Goal: Task Accomplishment & Management: Complete application form

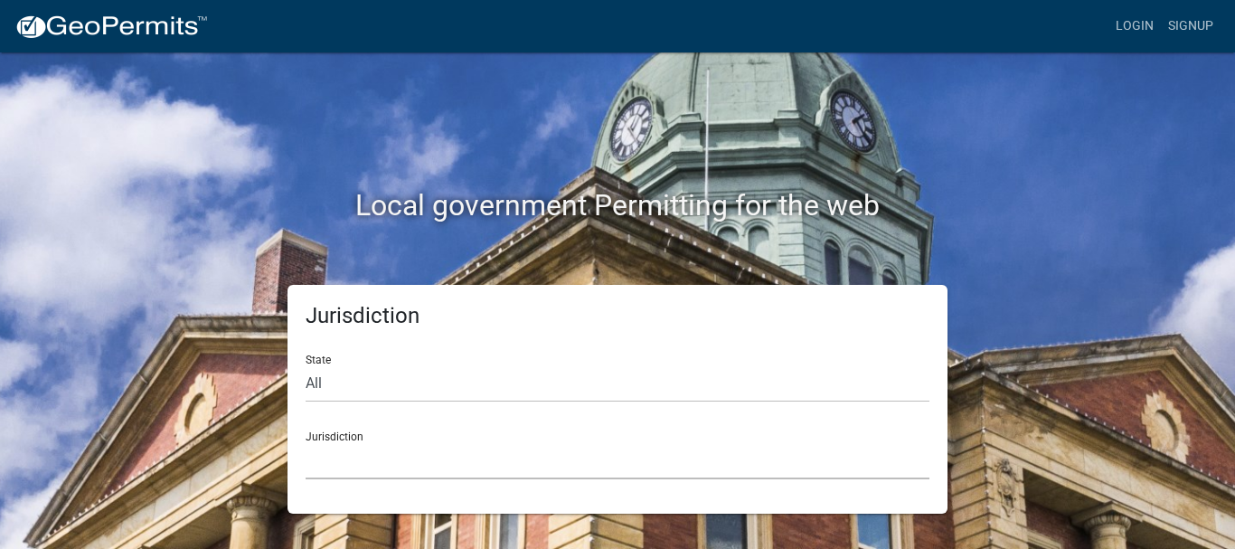
click at [331, 445] on select "[GEOGRAPHIC_DATA], [US_STATE] [GEOGRAPHIC_DATA], [US_STATE][PERSON_NAME][GEOGRA…" at bounding box center [618, 460] width 624 height 37
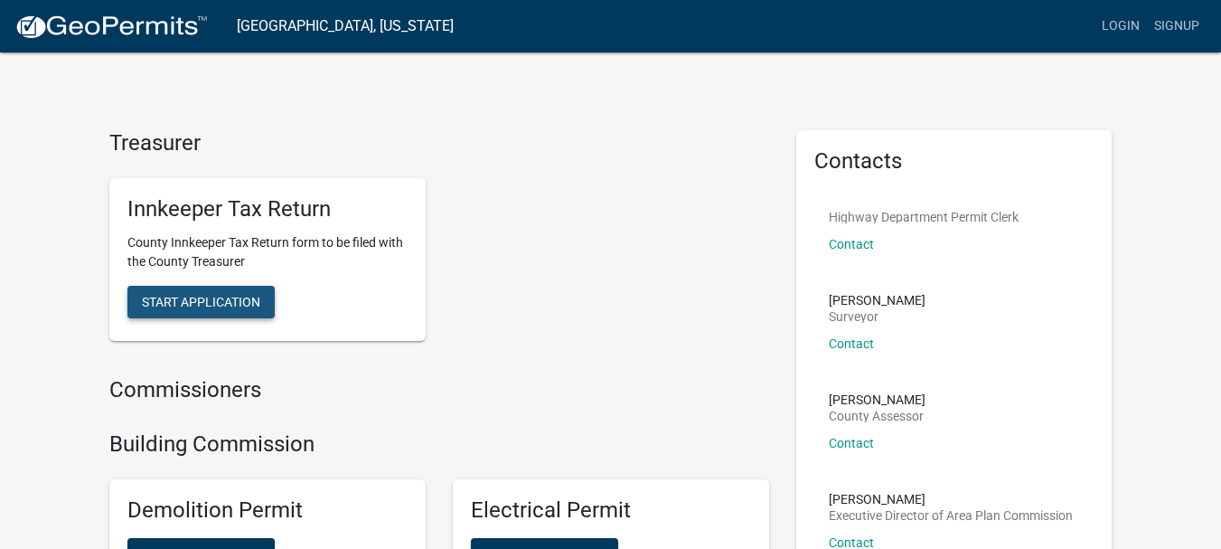
click at [256, 294] on span "Start Application" at bounding box center [201, 301] width 118 height 14
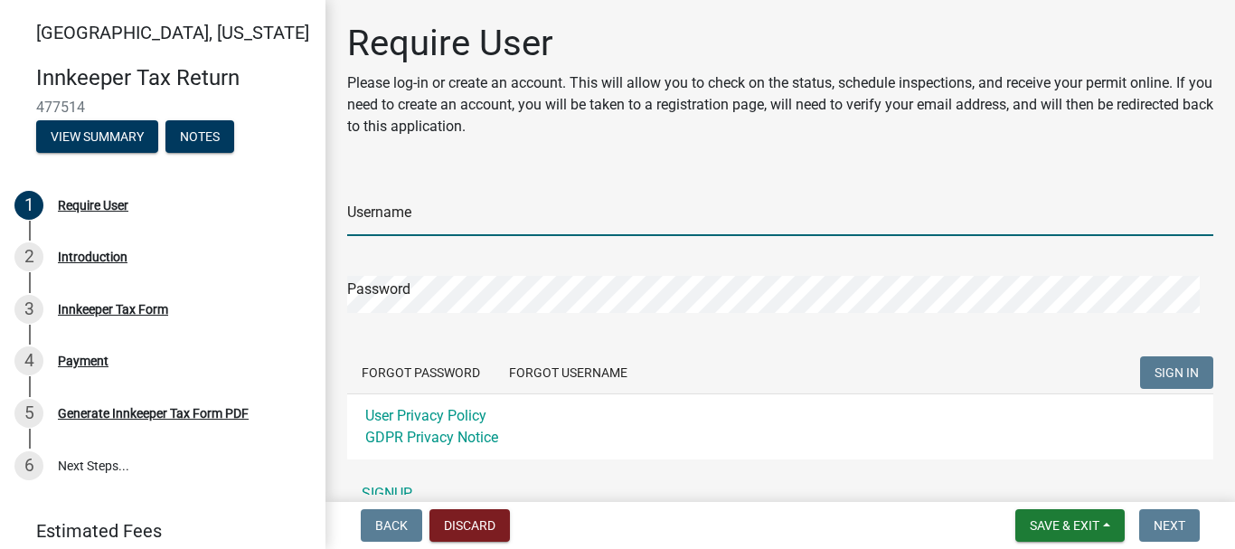
type input "shrihari7"
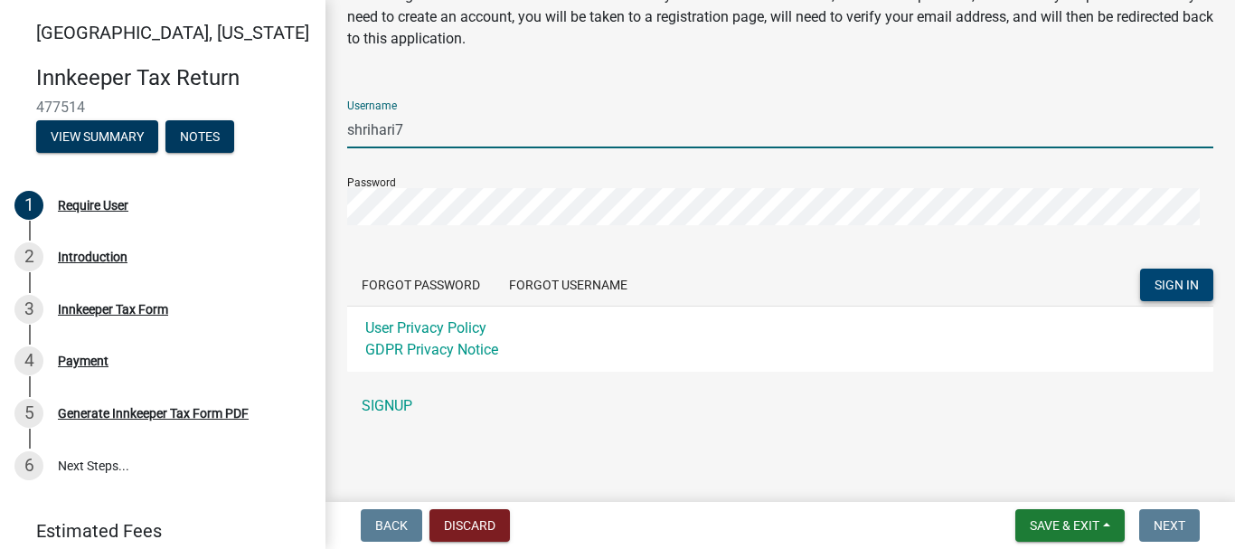
click at [1163, 284] on span "SIGN IN" at bounding box center [1176, 285] width 44 height 14
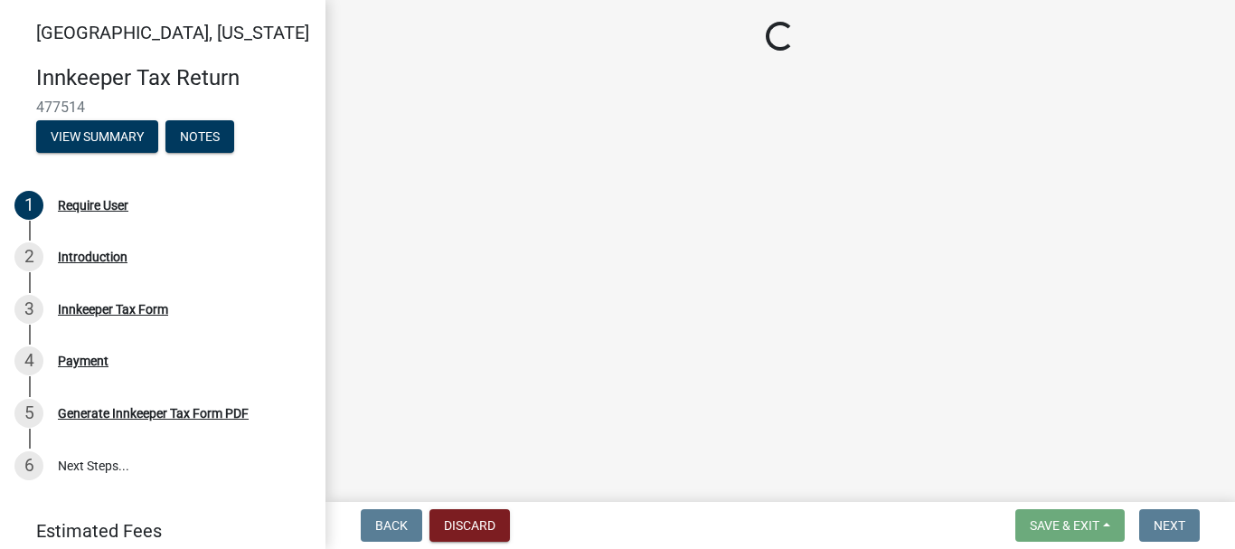
scroll to position [0, 0]
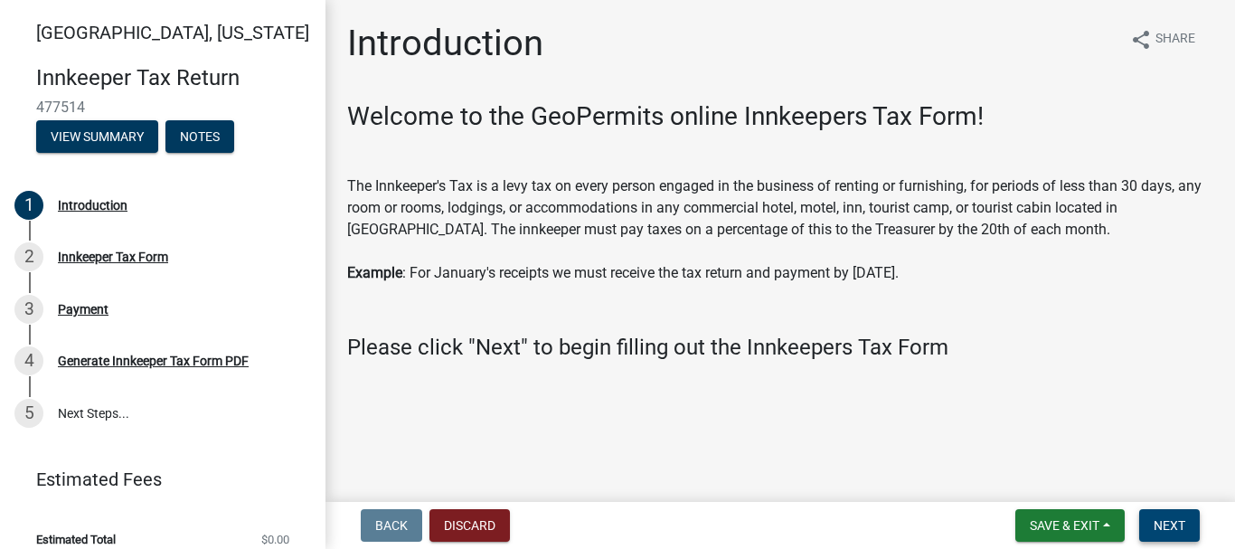
click at [1172, 521] on span "Next" at bounding box center [1170, 525] width 32 height 14
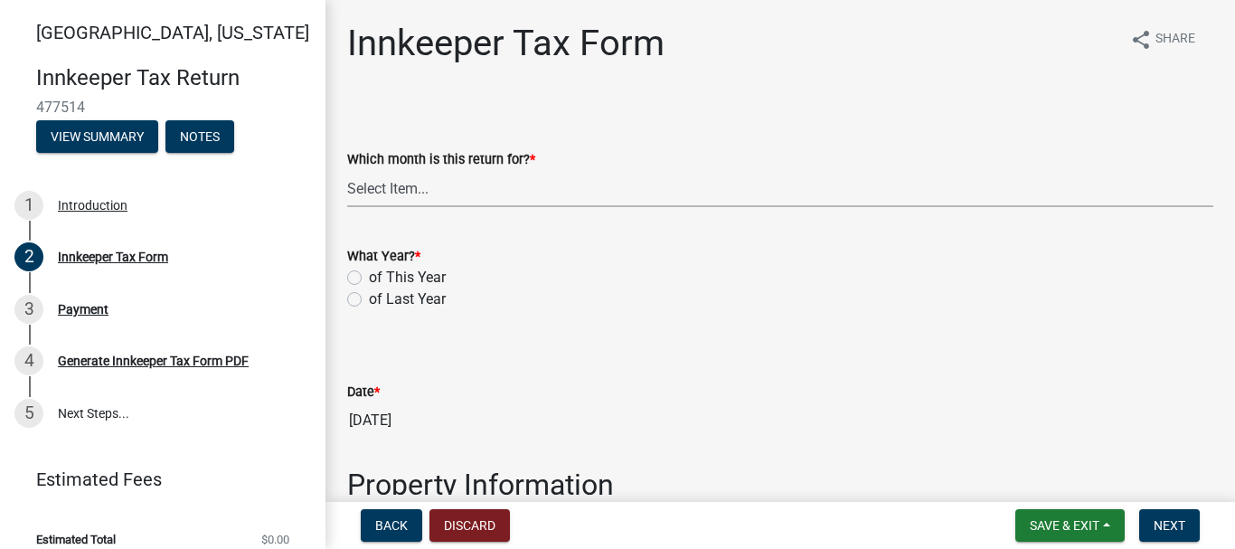
click at [399, 184] on select "Select Item... January February March April May June July August September Octo…" at bounding box center [780, 188] width 866 height 37
click at [347, 170] on select "Select Item... January February March April May June July August September Octo…" at bounding box center [780, 188] width 866 height 37
select select "3bfeeb76-798d-469b-ae14-5f6c2dc555fe"
click at [369, 275] on label "of This Year" at bounding box center [407, 278] width 77 height 22
click at [369, 275] on input "of This Year" at bounding box center [375, 273] width 12 height 12
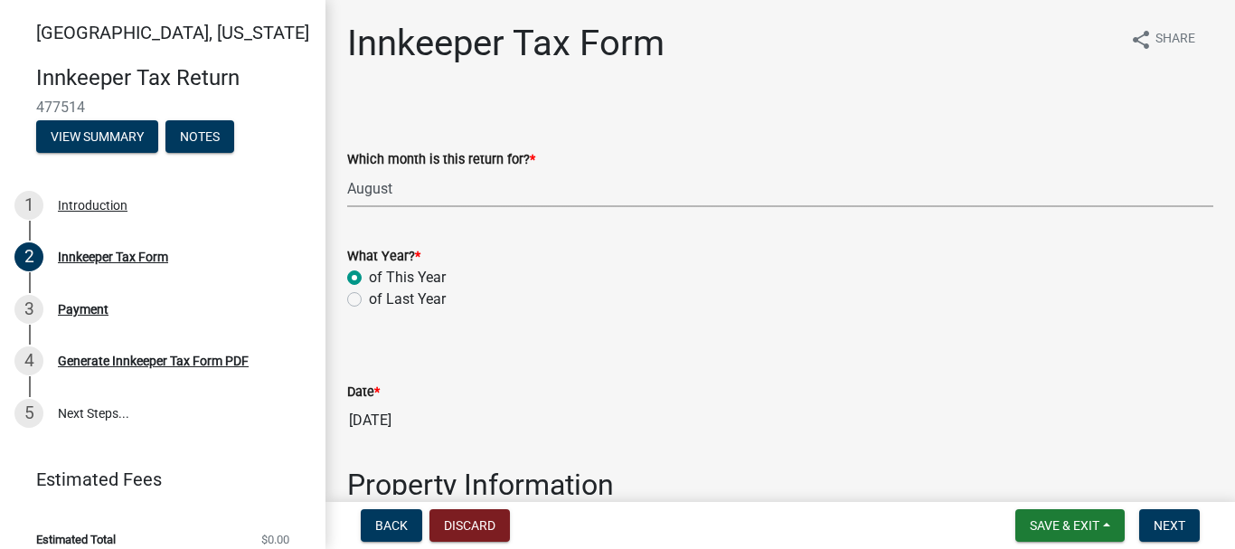
radio input "true"
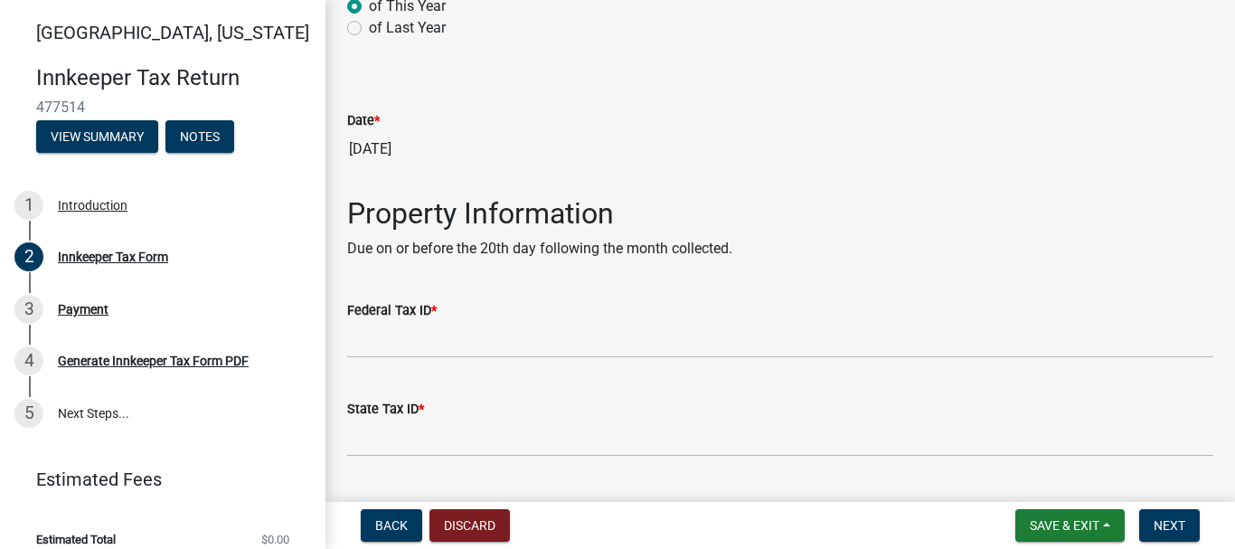
scroll to position [452, 0]
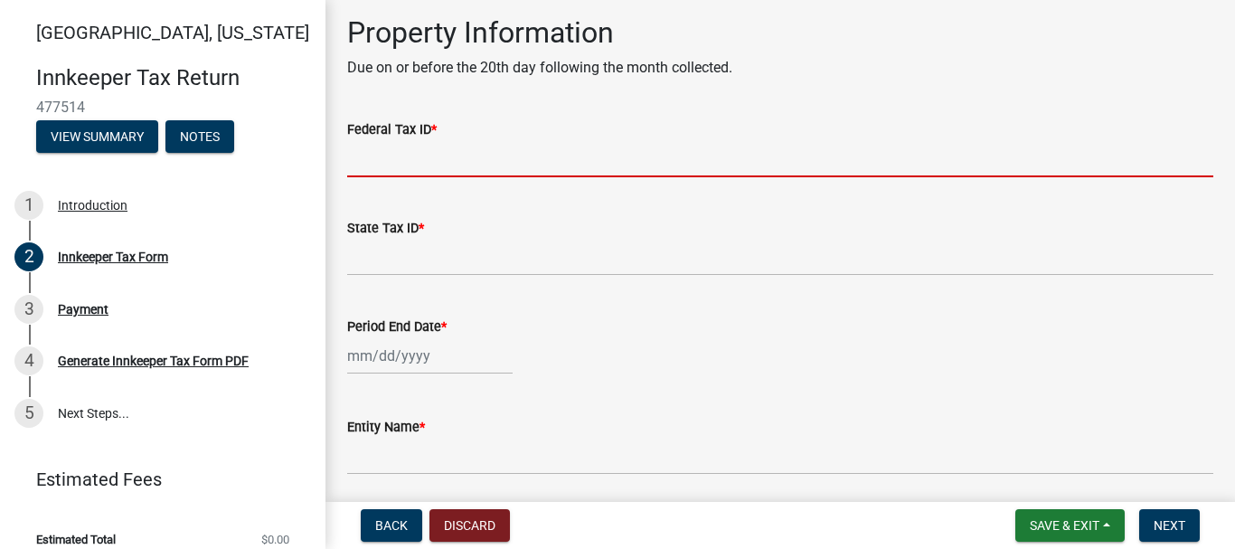
click at [405, 156] on input "Federal Tax ID *" at bounding box center [780, 158] width 866 height 37
paste input "873623314"
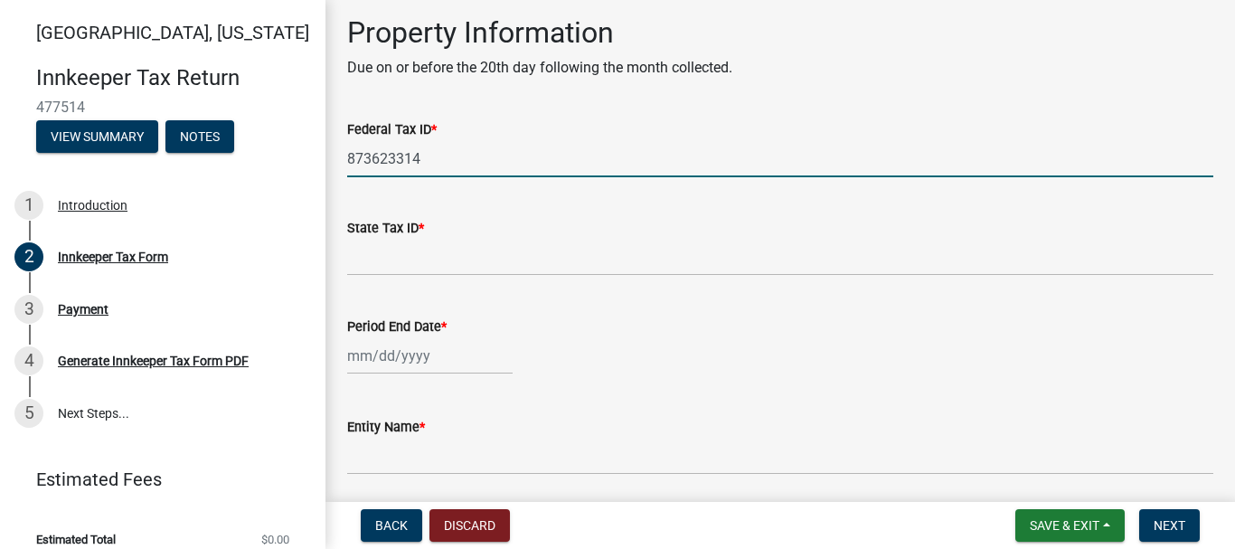
type input "873623314"
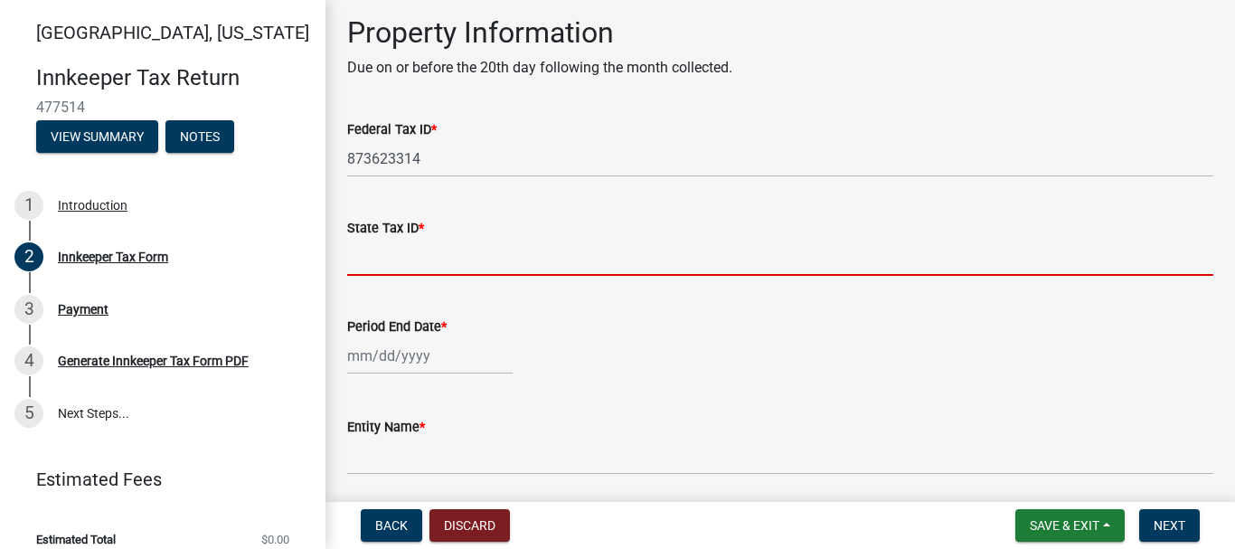
click at [382, 263] on input "State Tax ID *" at bounding box center [780, 257] width 866 height 37
paste input "174825145"
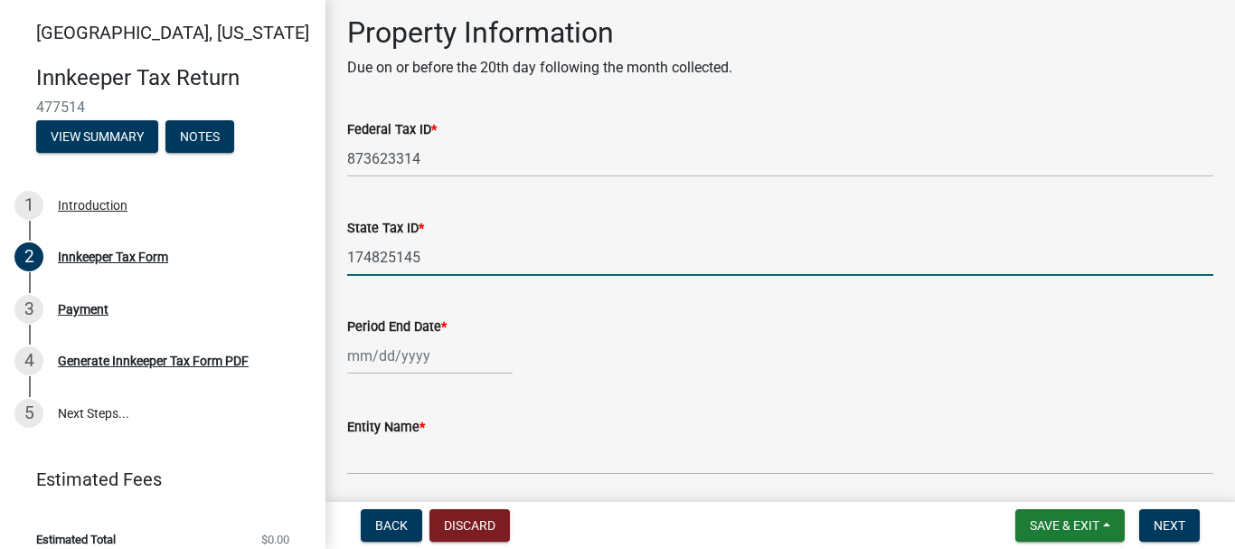
type input "174825145"
click at [371, 353] on div at bounding box center [429, 355] width 165 height 37
select select "9"
select select "2025"
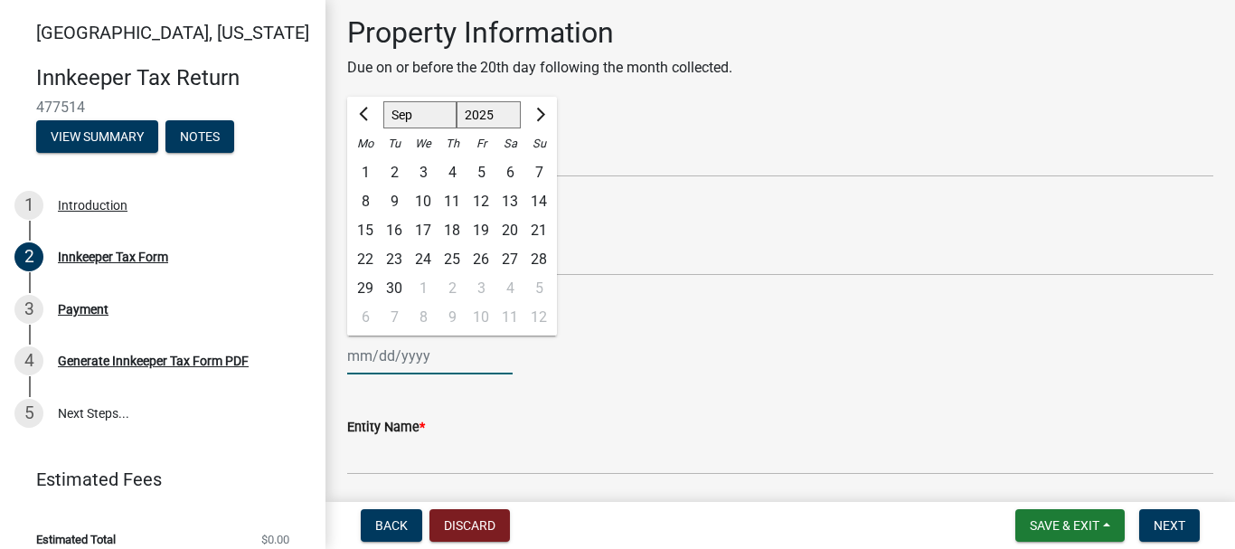
drag, startPoint x: 371, startPoint y: 353, endPoint x: 353, endPoint y: 356, distance: 18.3
click at [353, 356] on input "Period End Date *" at bounding box center [429, 355] width 165 height 37
type input "[DATE]"
click at [540, 421] on div "Entity Name *" at bounding box center [780, 427] width 866 height 22
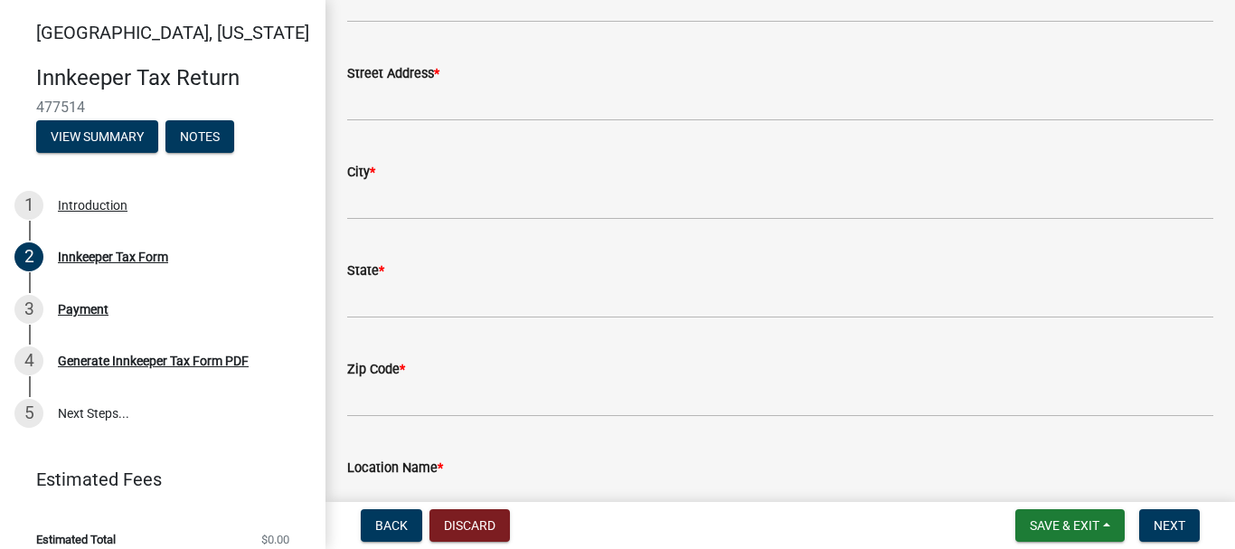
scroll to position [633, 0]
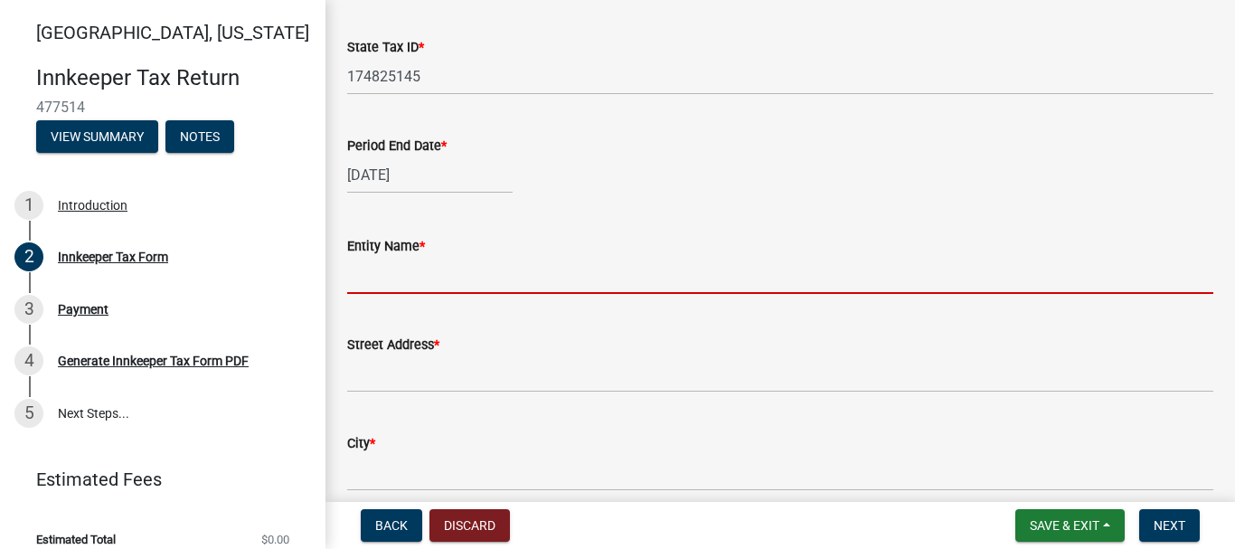
click at [391, 268] on input "Entity Name *" at bounding box center [780, 275] width 866 height 37
paste input "[DEMOGRAPHIC_DATA] 7 INC"
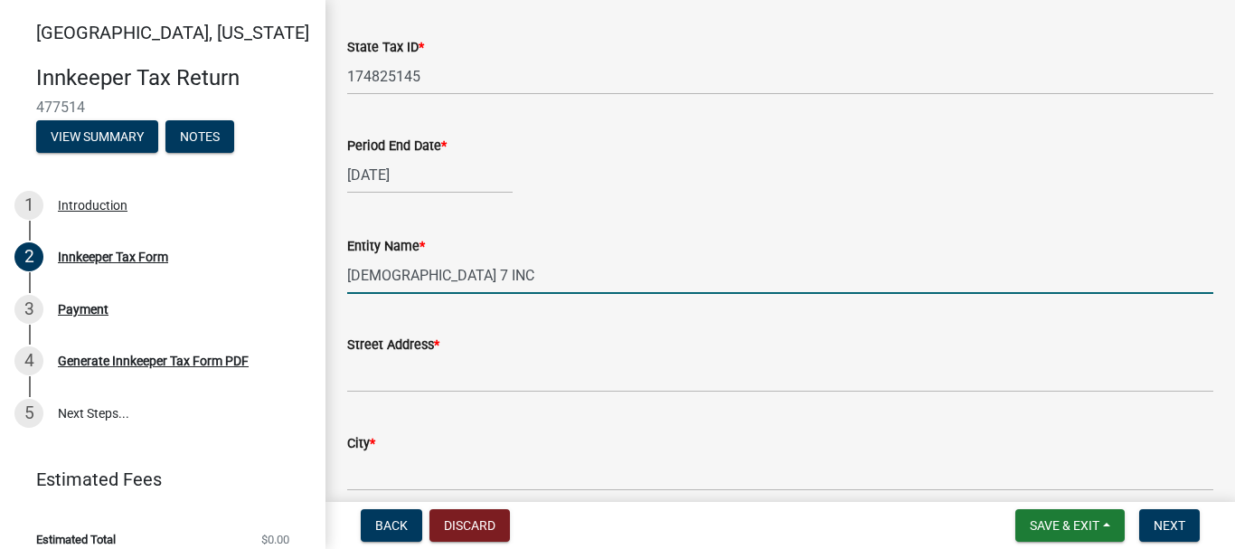
type input "[DEMOGRAPHIC_DATA] 7 INC"
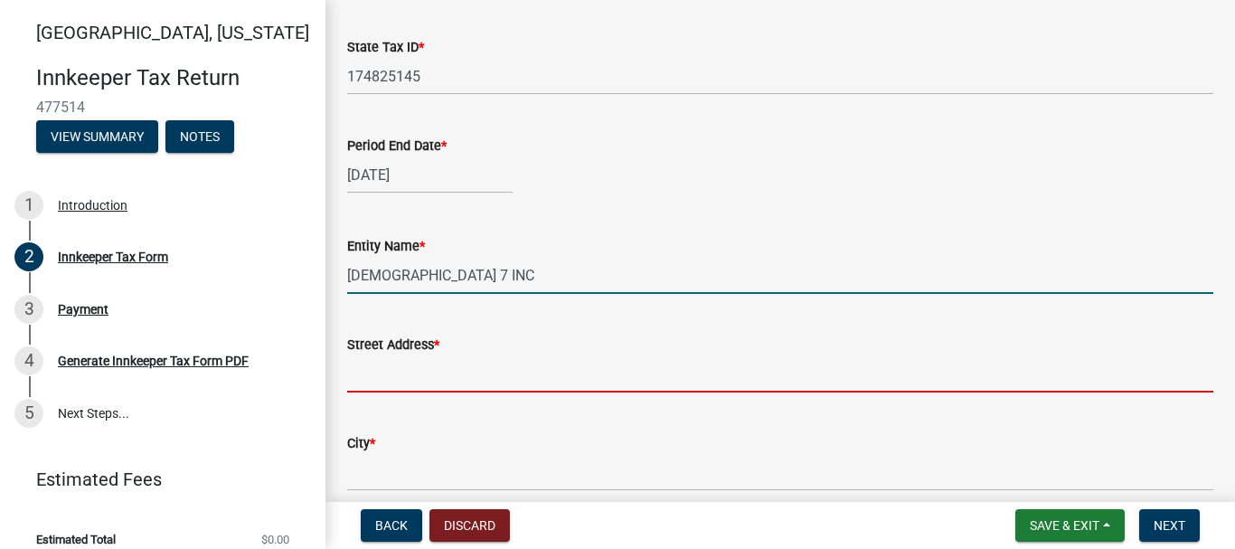
click at [366, 371] on input "Street Address *" at bounding box center [780, 373] width 866 height 37
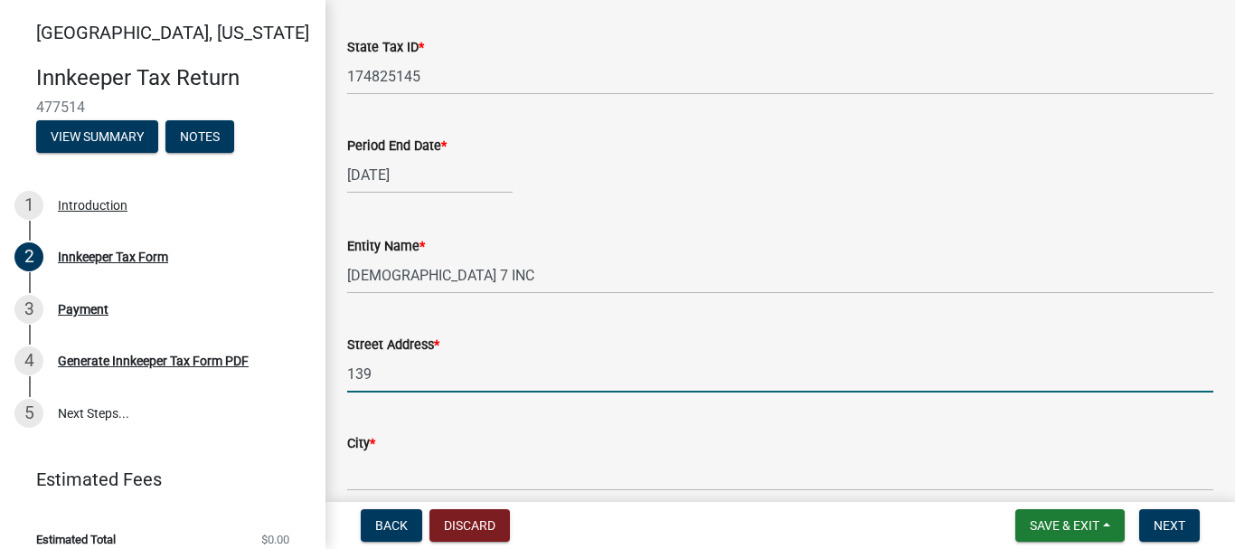
type input "[STREET_ADDRESS]"
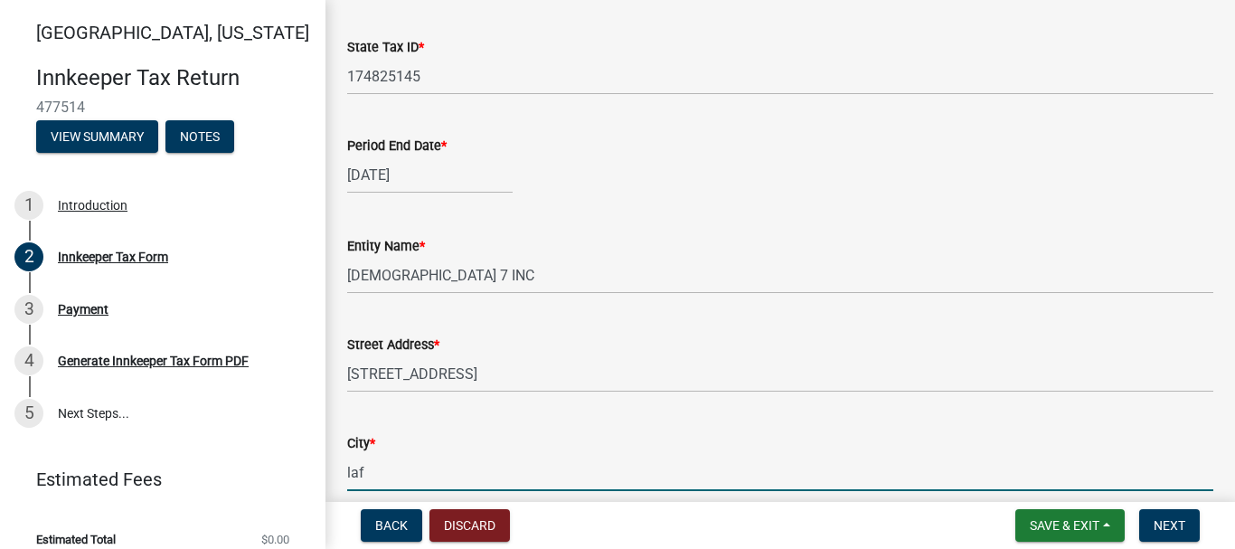
type input "LAFAYETTE"
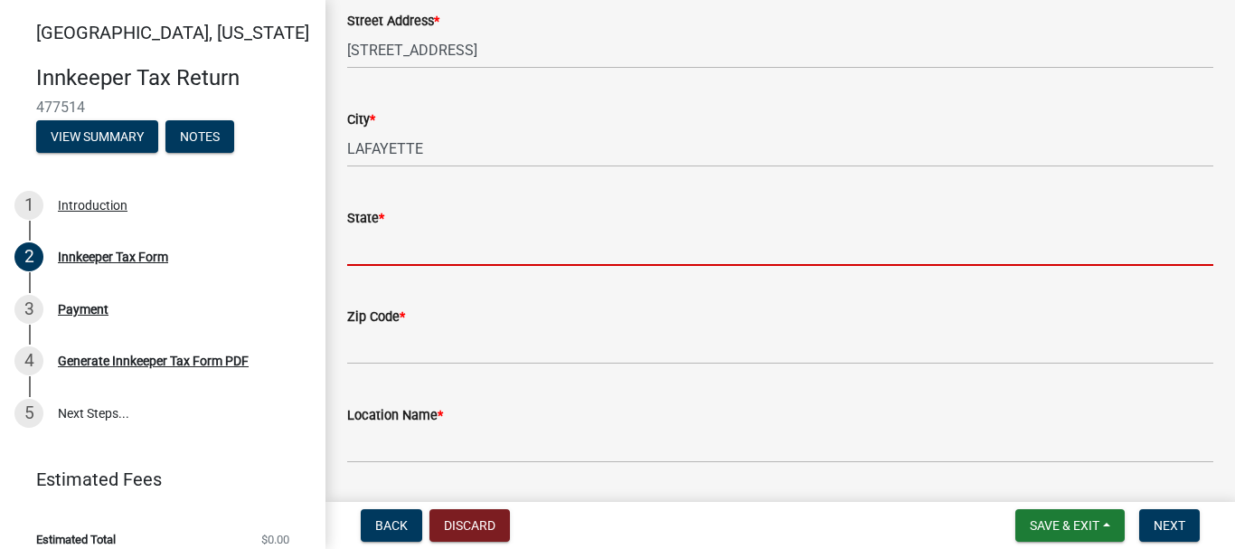
scroll to position [1047, 0]
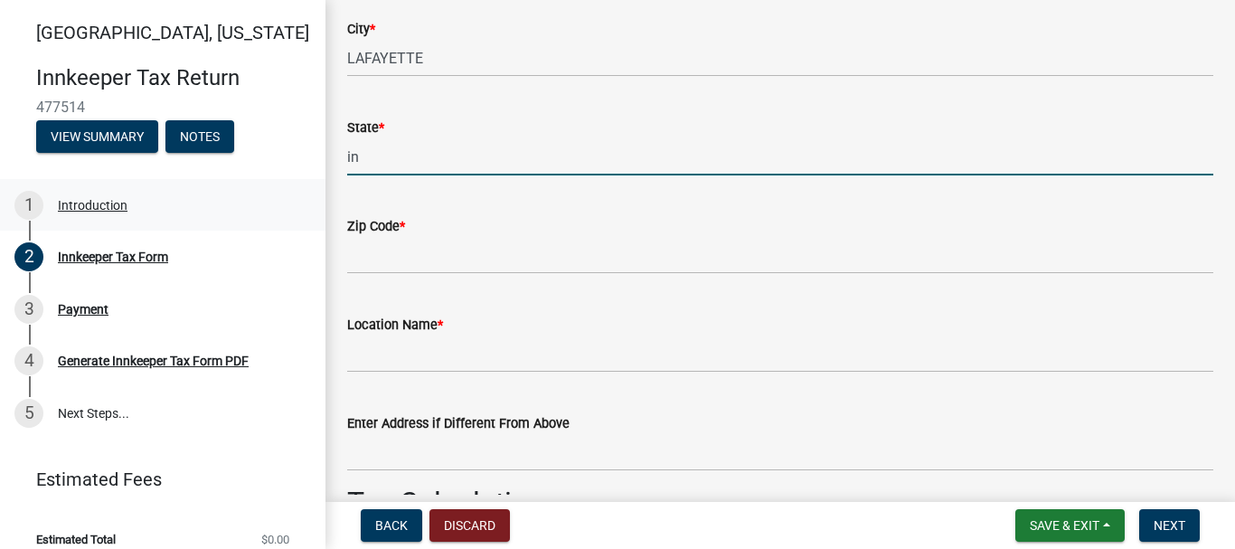
type input "in"
drag, startPoint x: 398, startPoint y: 156, endPoint x: 280, endPoint y: 156, distance: 117.5
click at [280, 156] on div "[GEOGRAPHIC_DATA], [US_STATE] Innkeeper Tax Return 477514 View Summary Notes 1 …" at bounding box center [617, 274] width 1235 height 549
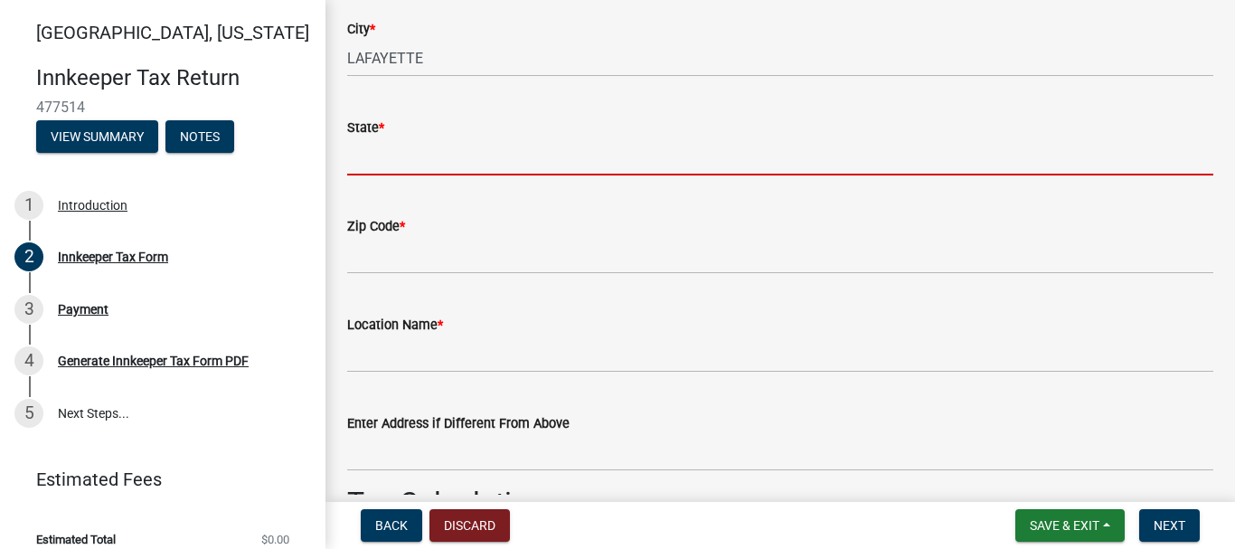
paste input "[US_STATE]"
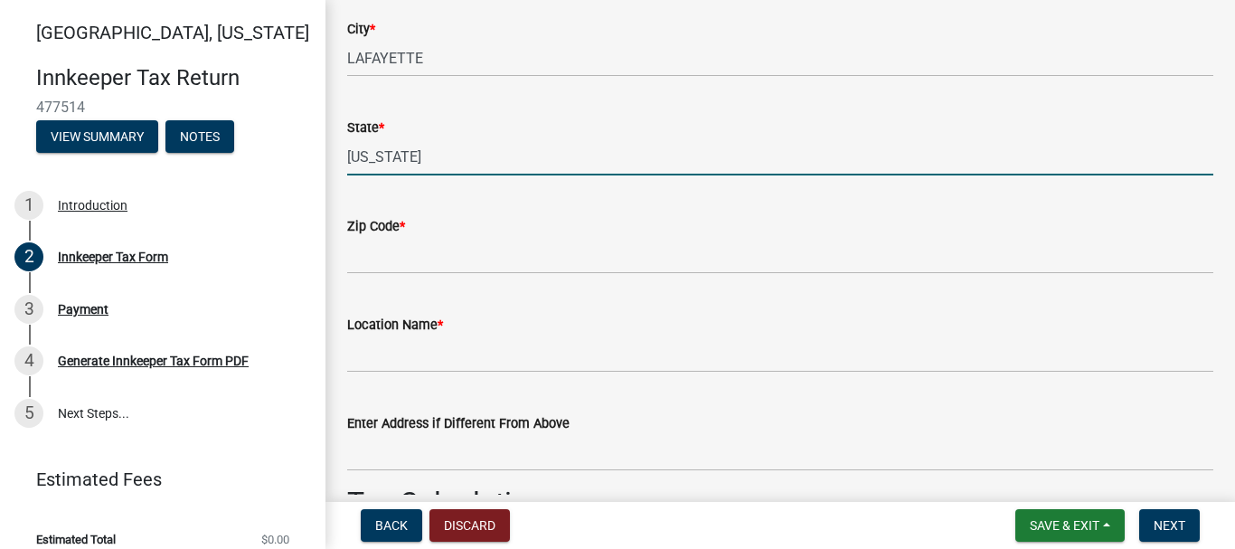
type input "[US_STATE]"
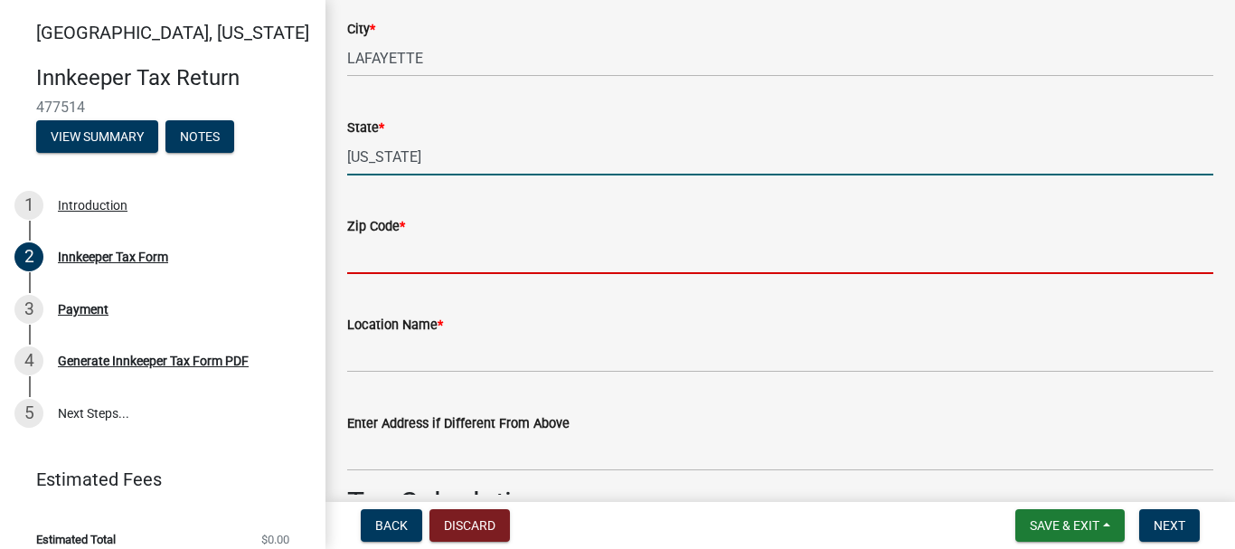
click at [386, 252] on input "Zip Code *" at bounding box center [780, 255] width 866 height 37
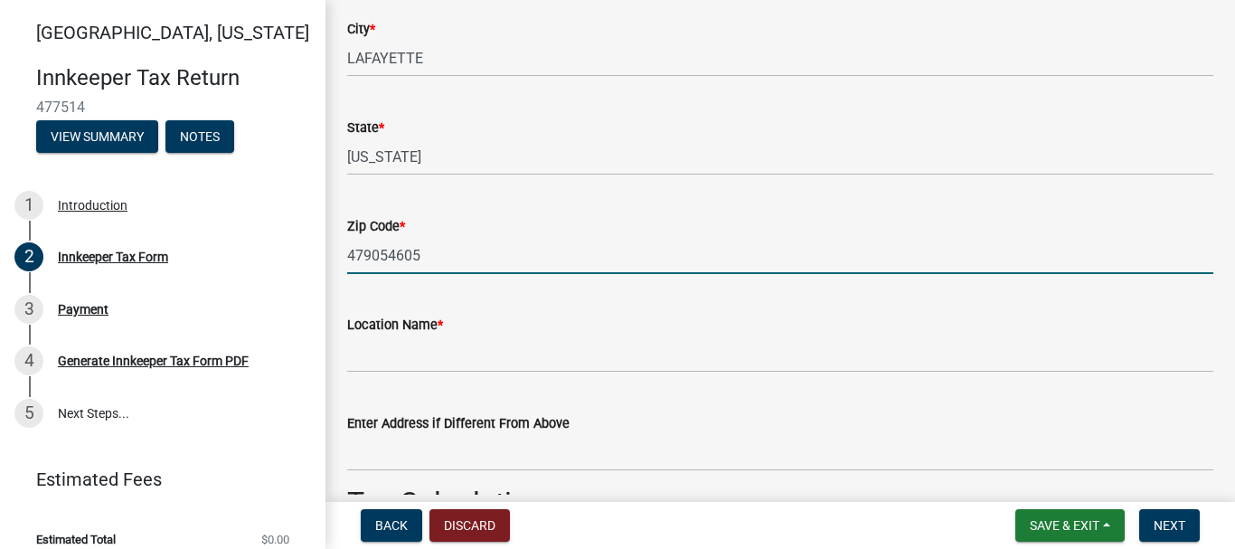
type input "479054605"
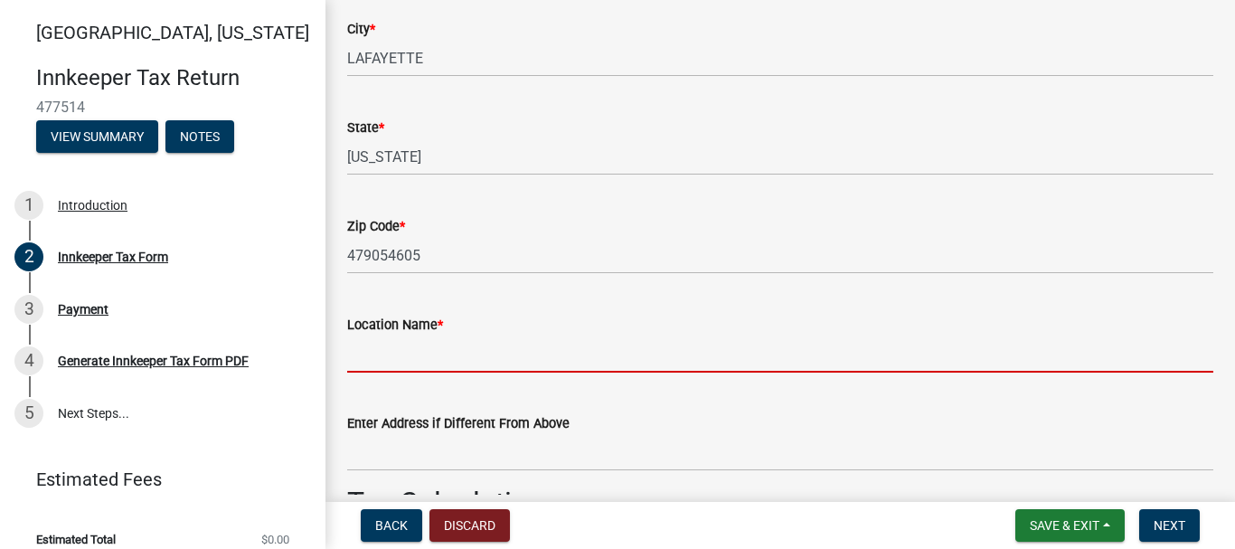
click at [409, 355] on input "Location Name *" at bounding box center [780, 353] width 866 height 37
type input "Motel 6"
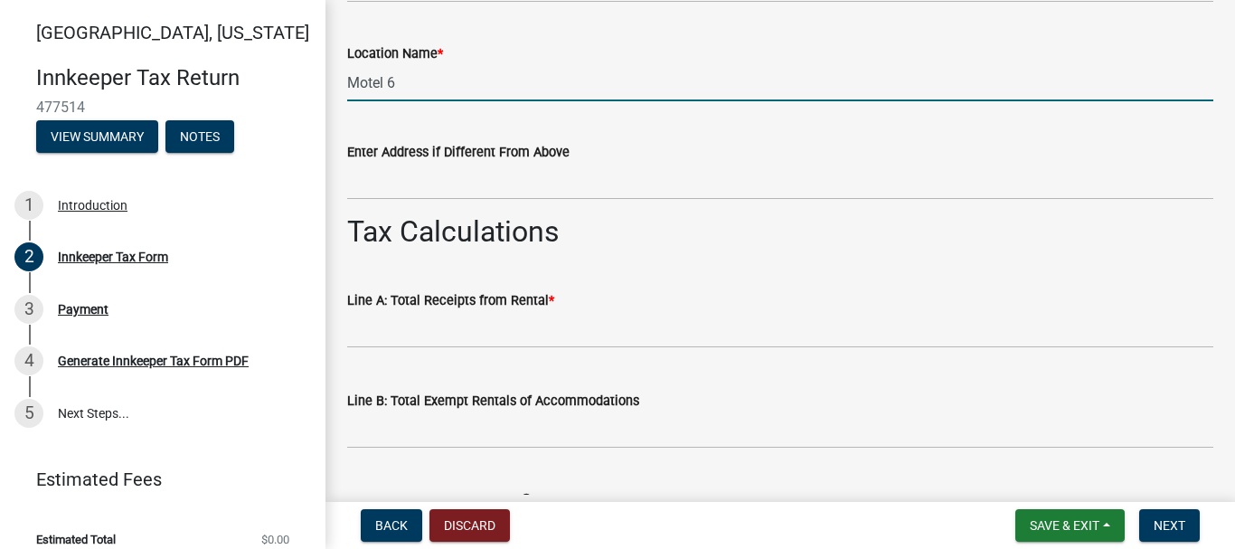
scroll to position [1499, 0]
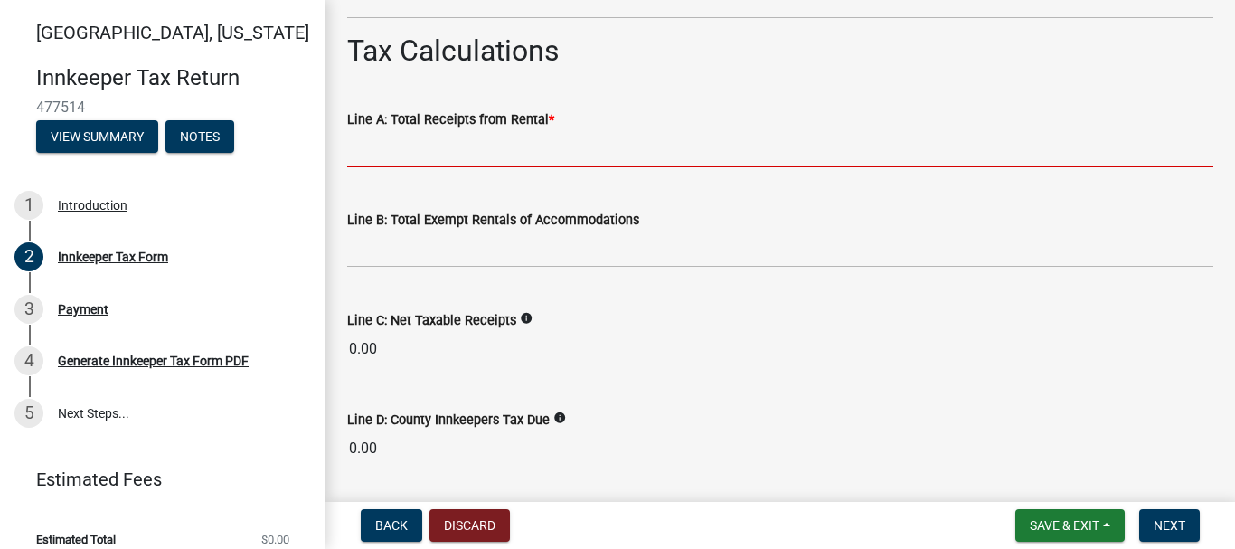
click at [442, 142] on input "text" at bounding box center [780, 148] width 866 height 37
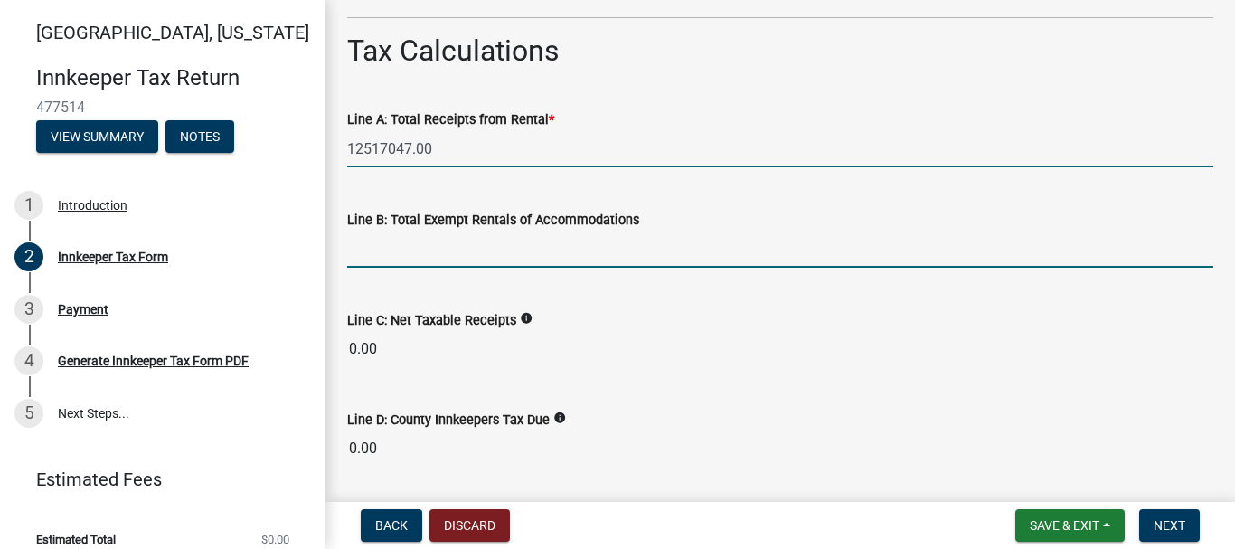
drag, startPoint x: 509, startPoint y: 249, endPoint x: 441, endPoint y: 239, distance: 68.5
click at [508, 249] on input "text" at bounding box center [780, 249] width 866 height 37
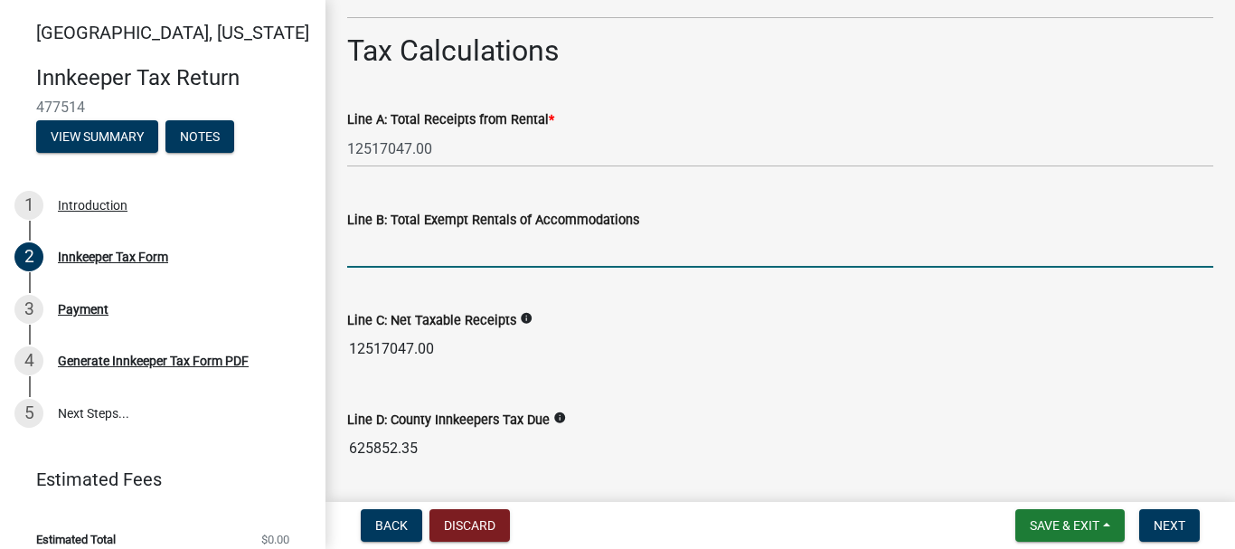
click at [408, 244] on input "text" at bounding box center [780, 249] width 866 height 37
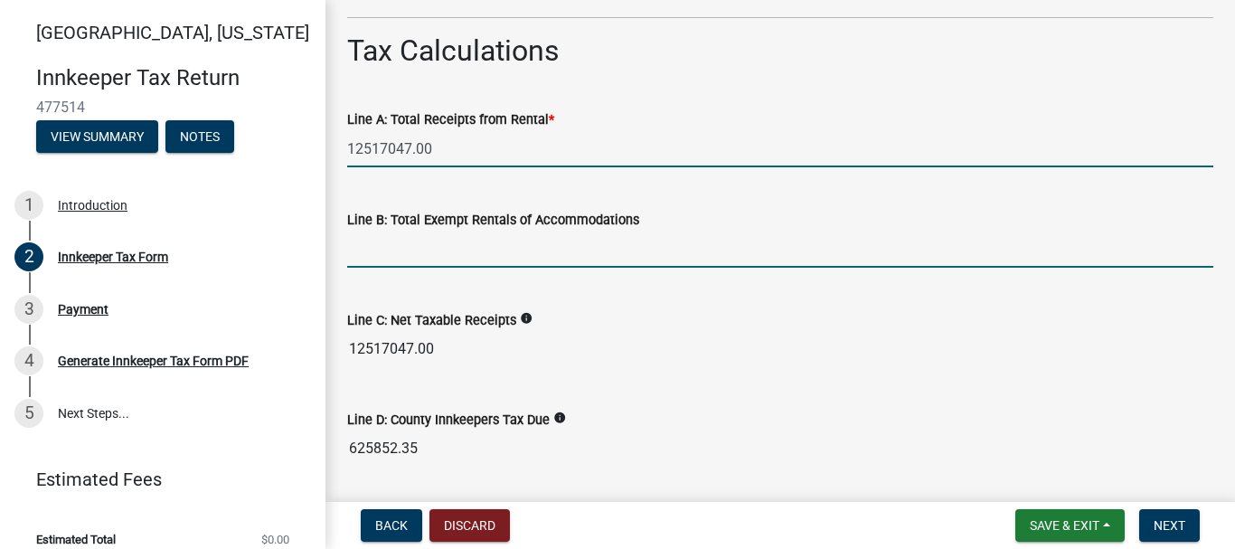
click at [438, 150] on input "12517047.00" at bounding box center [780, 148] width 866 height 37
type input "125170.00"
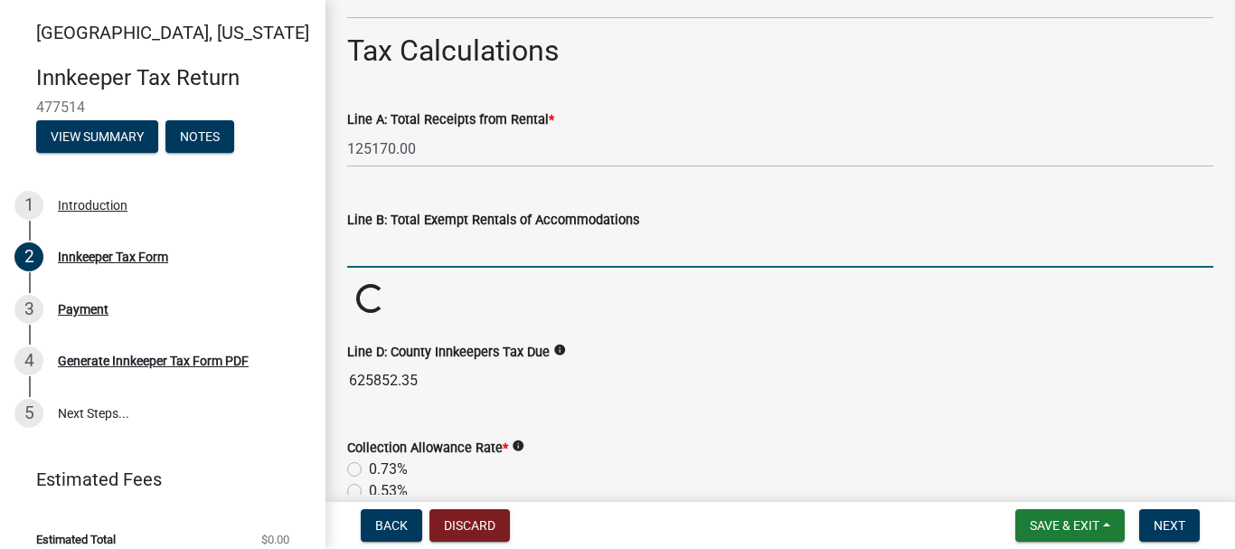
click at [386, 252] on input "text" at bounding box center [780, 249] width 866 height 37
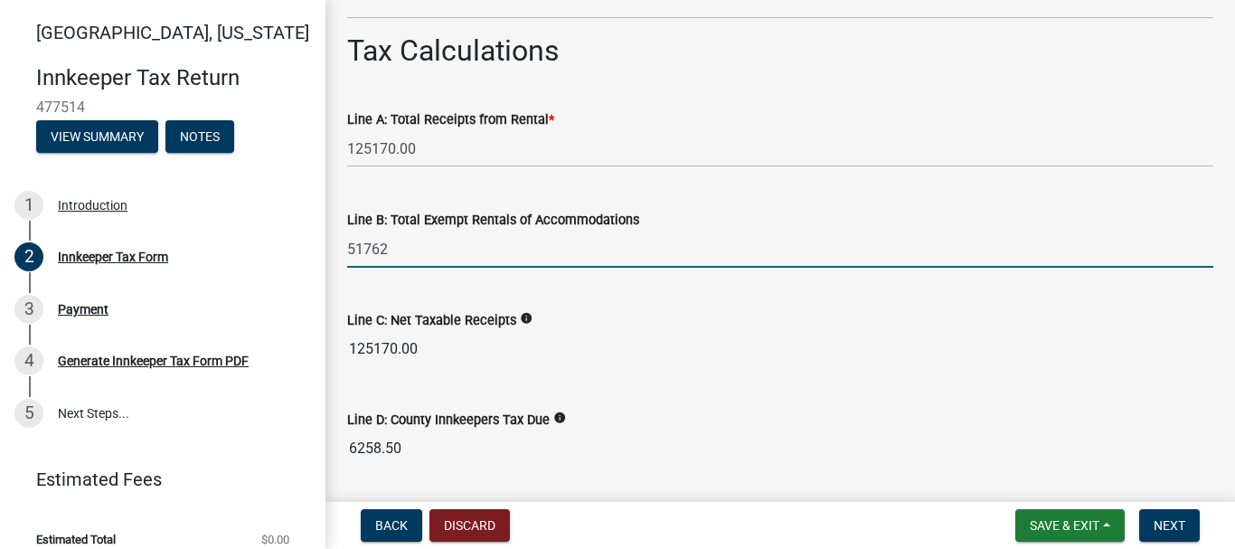
type input "51762.00"
click at [712, 320] on wm-data-entity-input-list "Which month is this return for? * Select Item... January February March April M…" at bounding box center [780, 317] width 866 height 3431
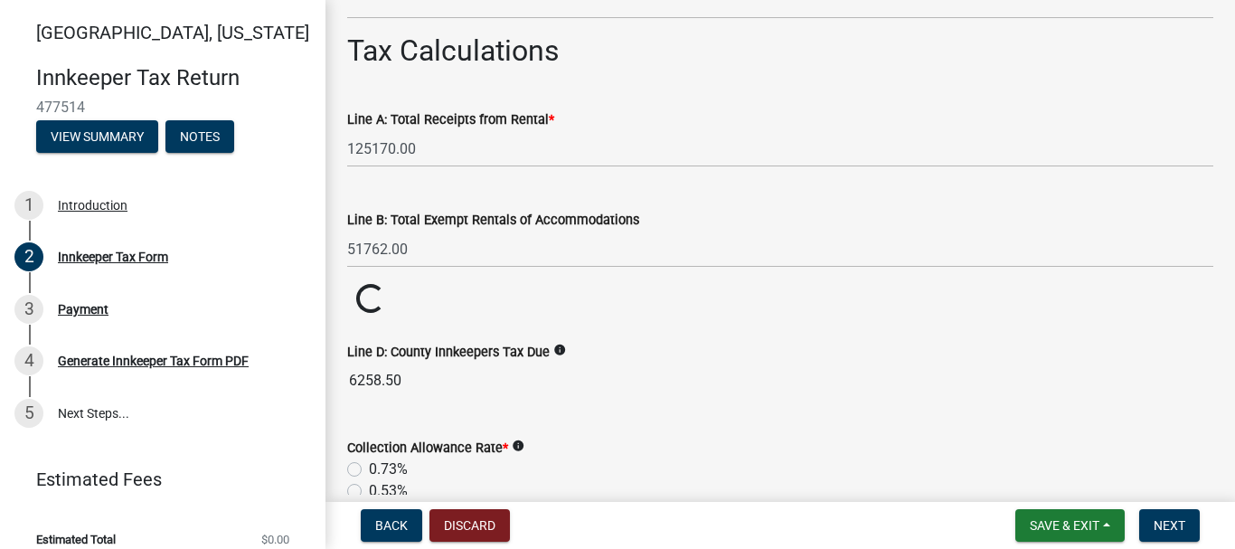
scroll to position [1680, 0]
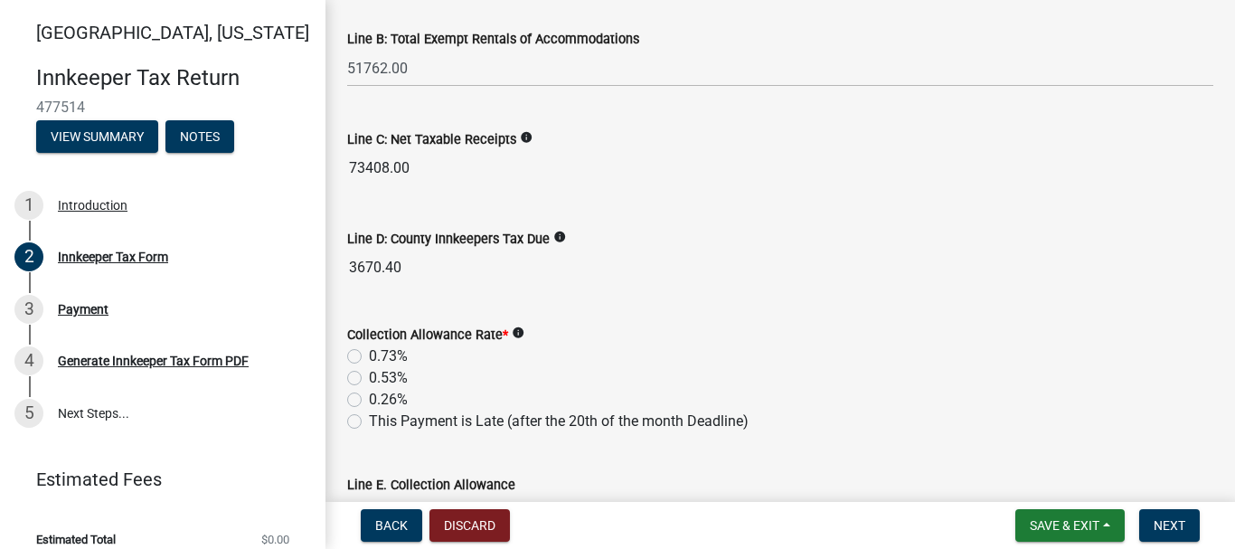
click at [369, 381] on label "0.53%" at bounding box center [388, 378] width 39 height 22
click at [369, 379] on input "0.53%" at bounding box center [375, 373] width 12 height 12
radio input "true"
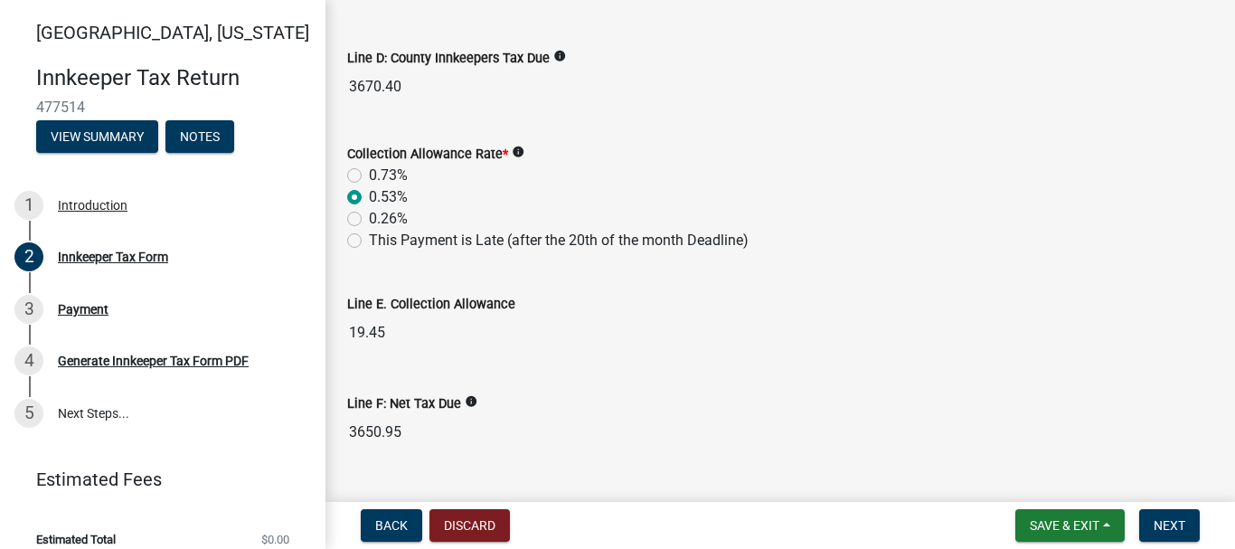
scroll to position [1951, 0]
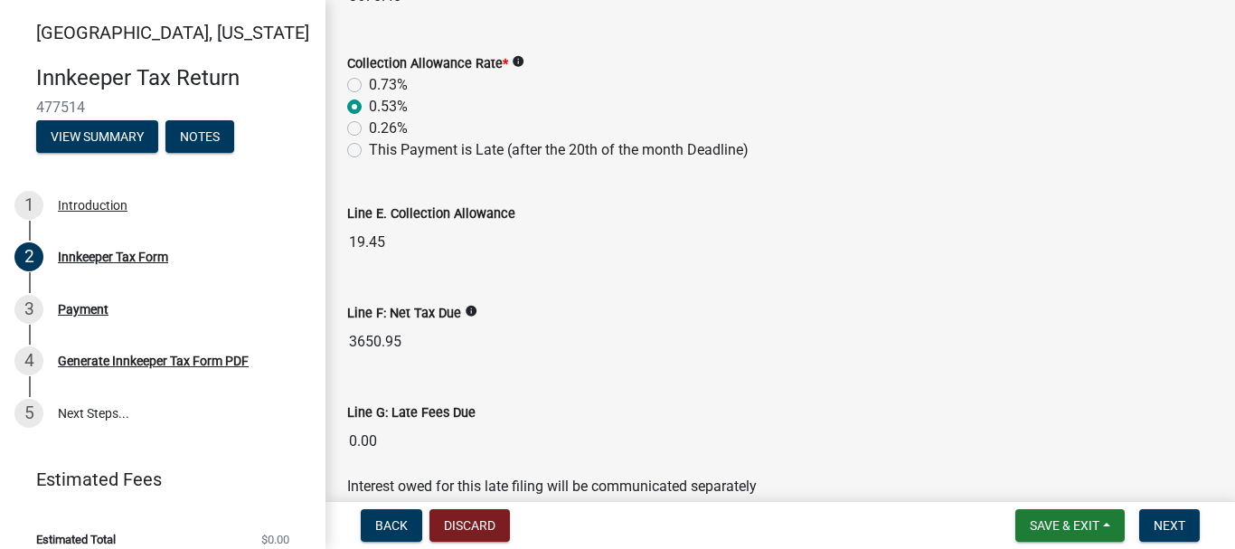
click at [369, 85] on label "0.73%" at bounding box center [388, 85] width 39 height 22
click at [369, 85] on input "0.73%" at bounding box center [375, 80] width 12 height 12
radio input "true"
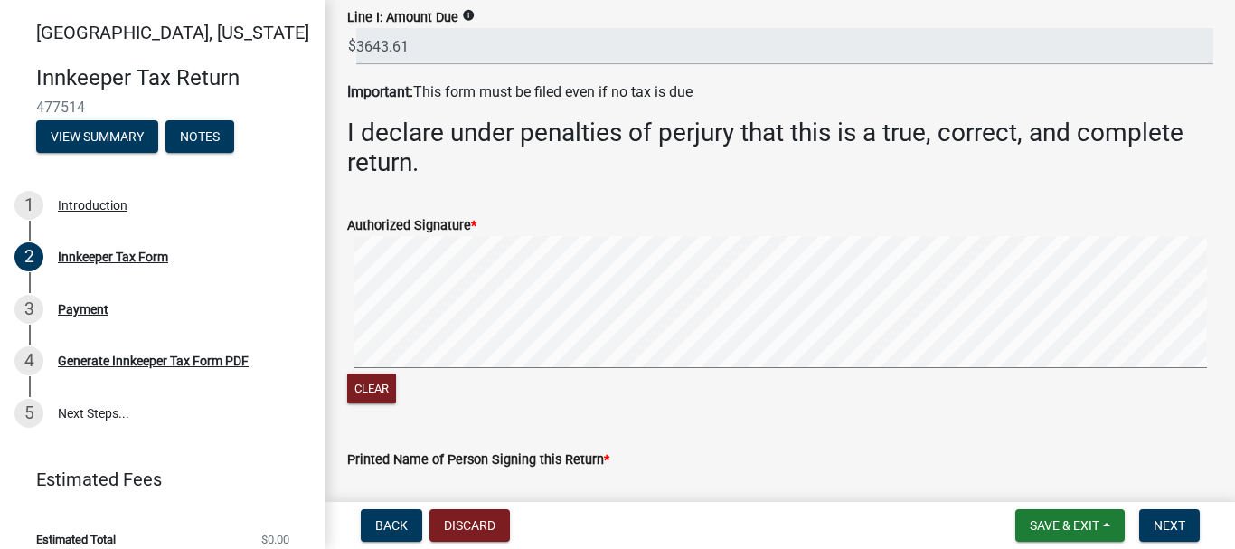
scroll to position [3126, 0]
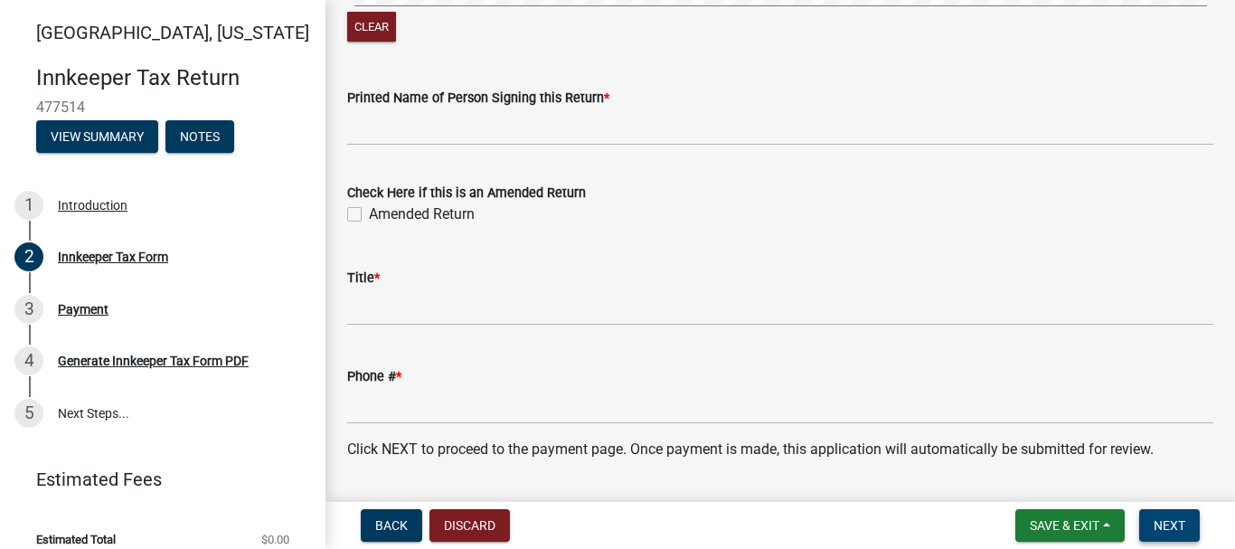
click at [1179, 533] on button "Next" at bounding box center [1169, 525] width 61 height 33
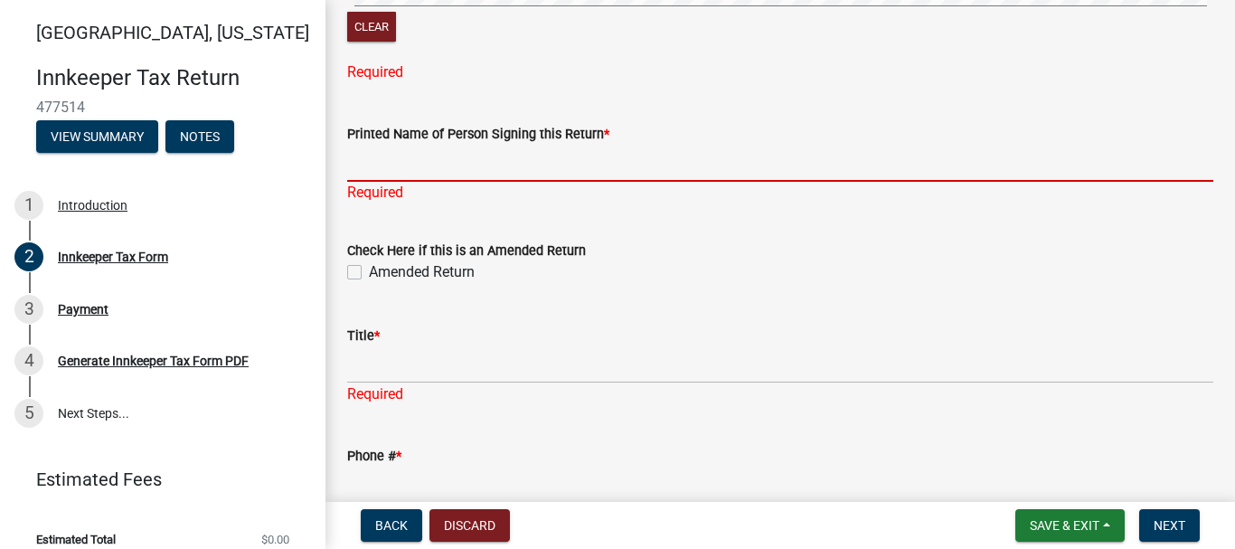
click at [405, 159] on input "Printed Name of Person Signing this Return *" at bounding box center [780, 163] width 866 height 37
click at [419, 149] on input "Printed Name of Person Signing this Return *" at bounding box center [780, 163] width 866 height 37
paste input "[PERSON_NAME]"
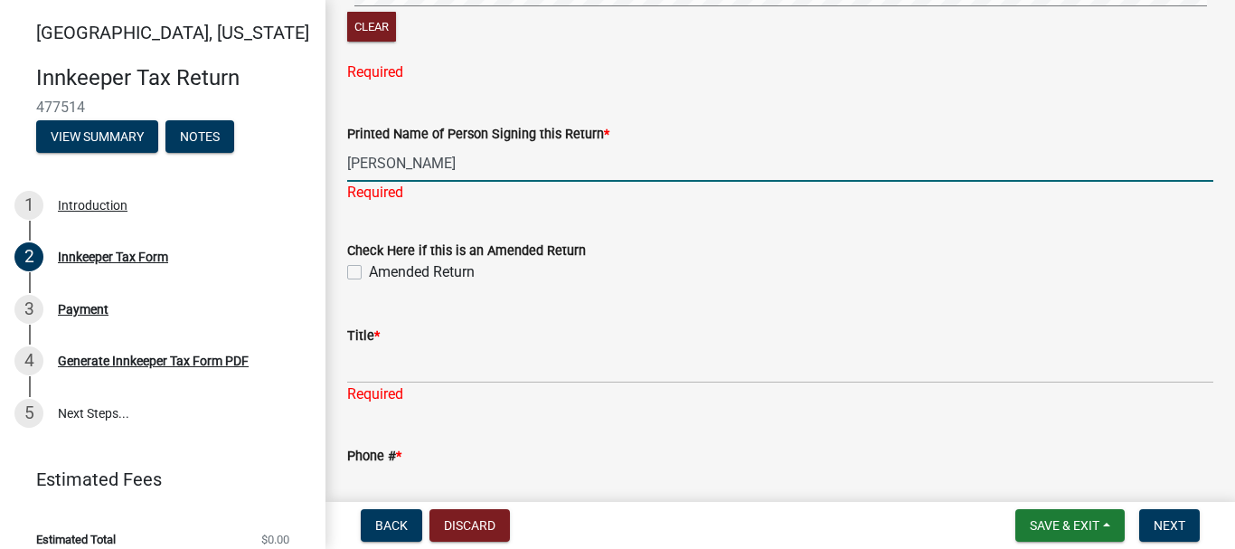
type input "[PERSON_NAME]"
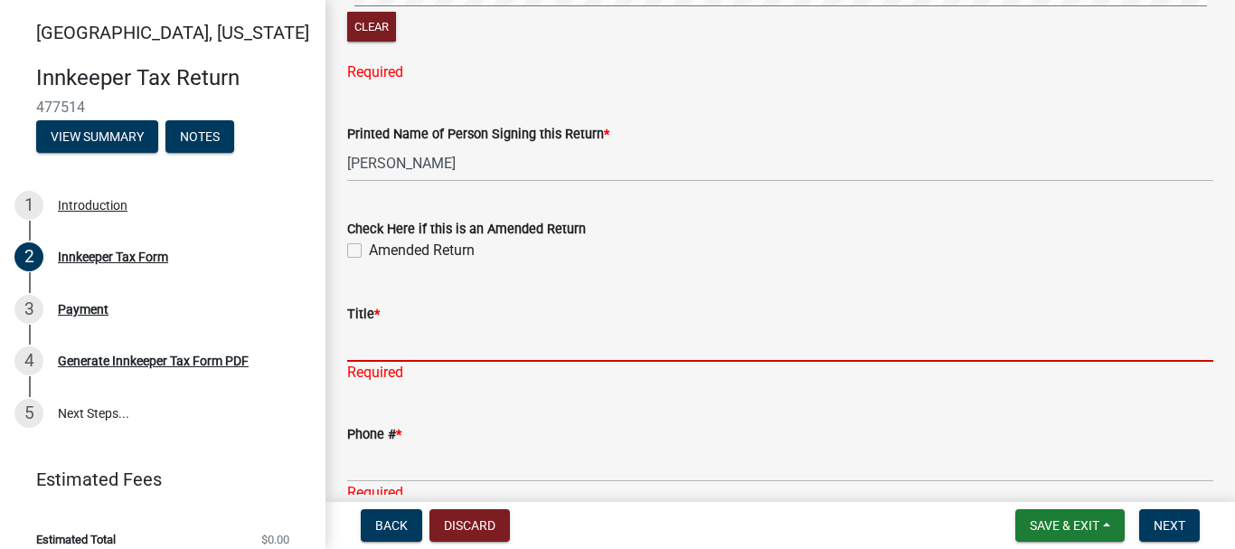
click at [413, 363] on div "Title * Required" at bounding box center [780, 331] width 866 height 106
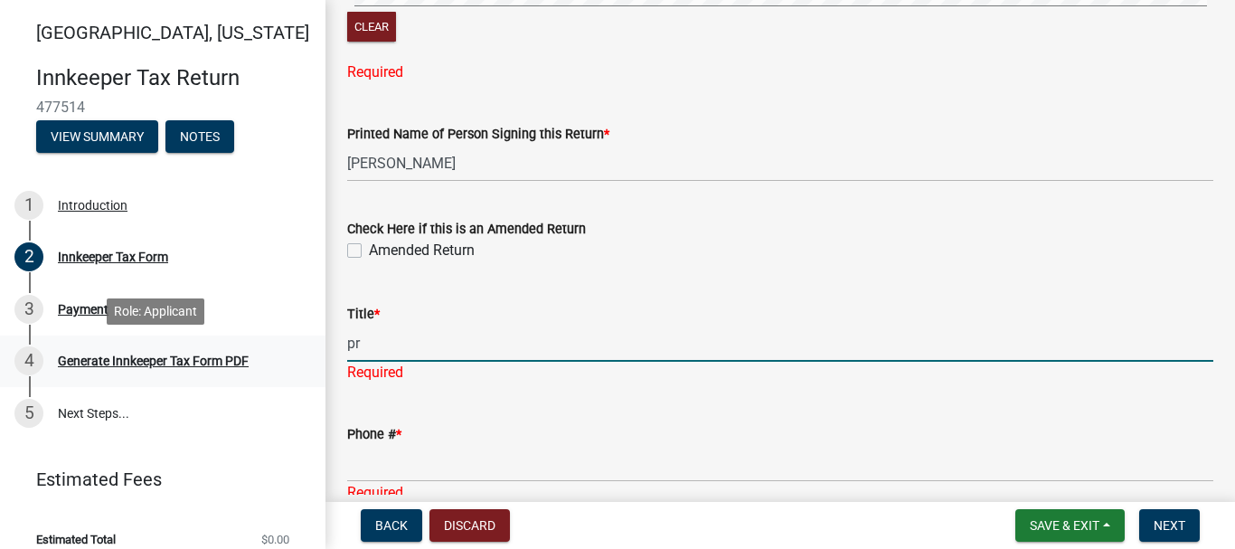
type input "p"
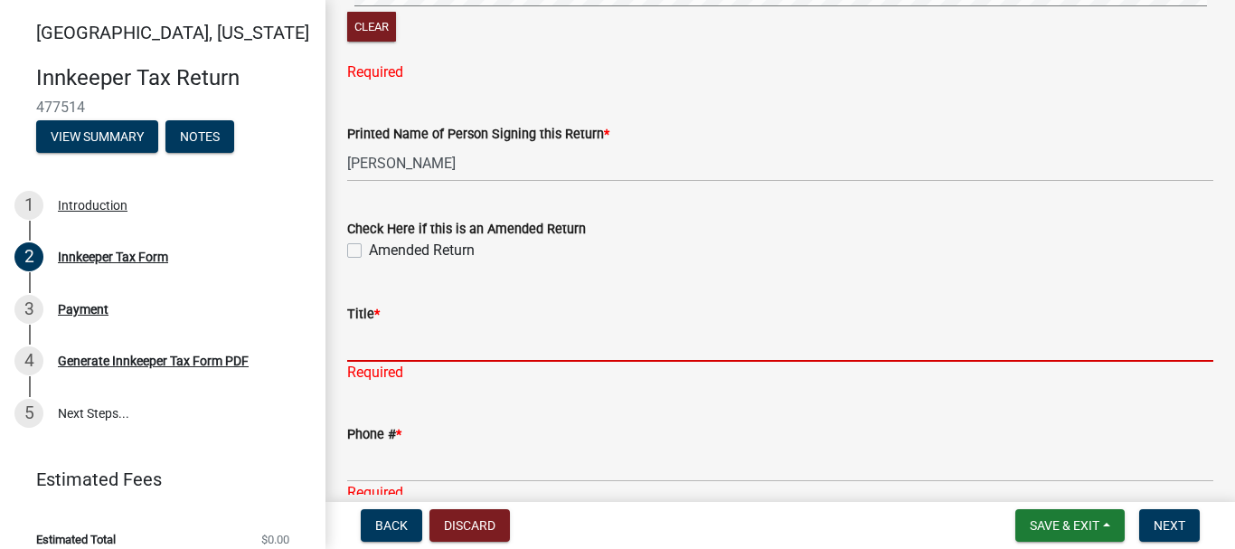
click at [386, 343] on input "Title *" at bounding box center [780, 343] width 866 height 37
paste input "President"
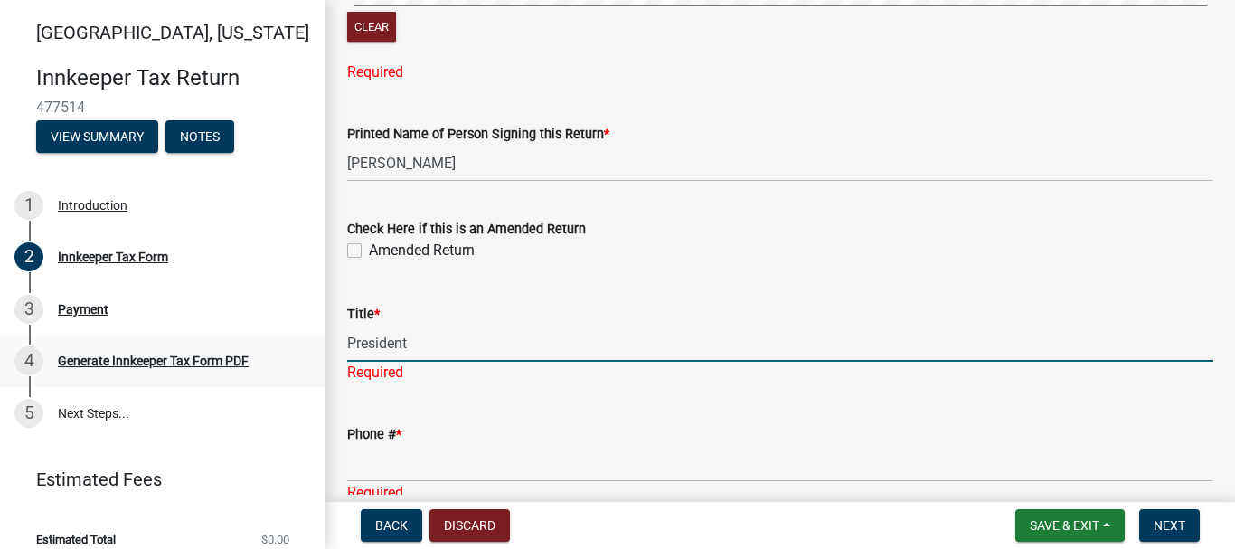
type input "President"
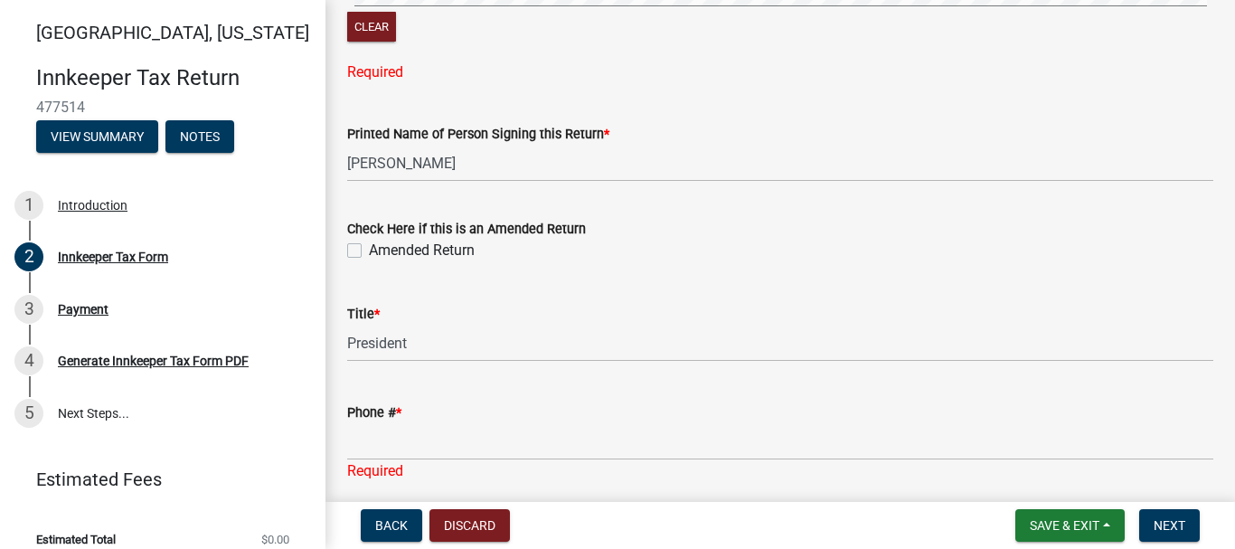
scroll to position [3235, 0]
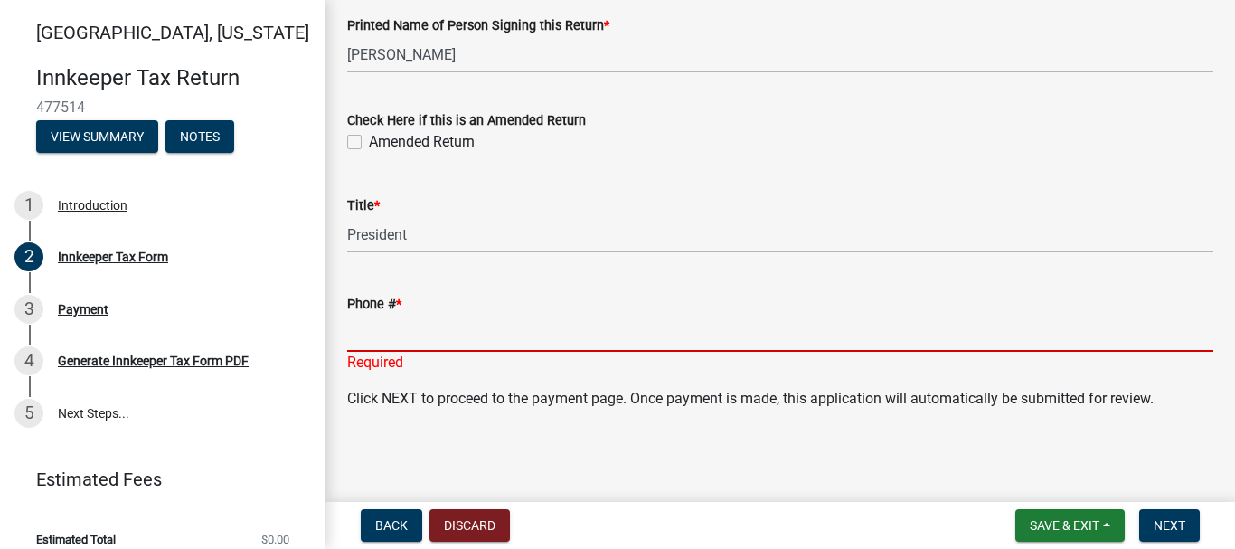
click at [373, 334] on input "Phone # *" at bounding box center [780, 333] width 866 height 37
paste input "7654218101"
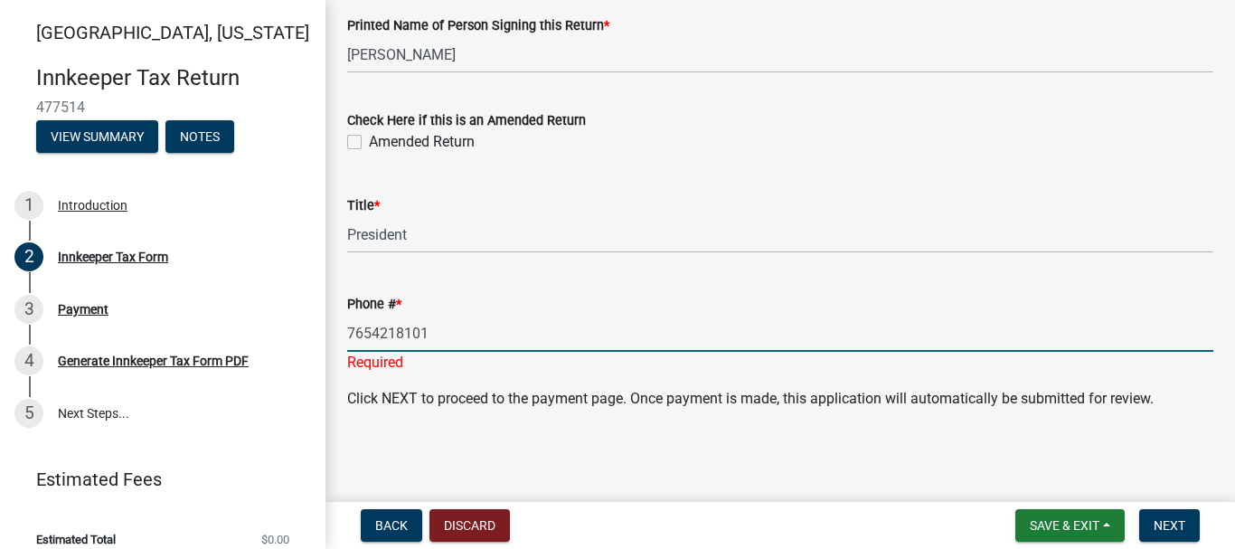
type input "7654218101"
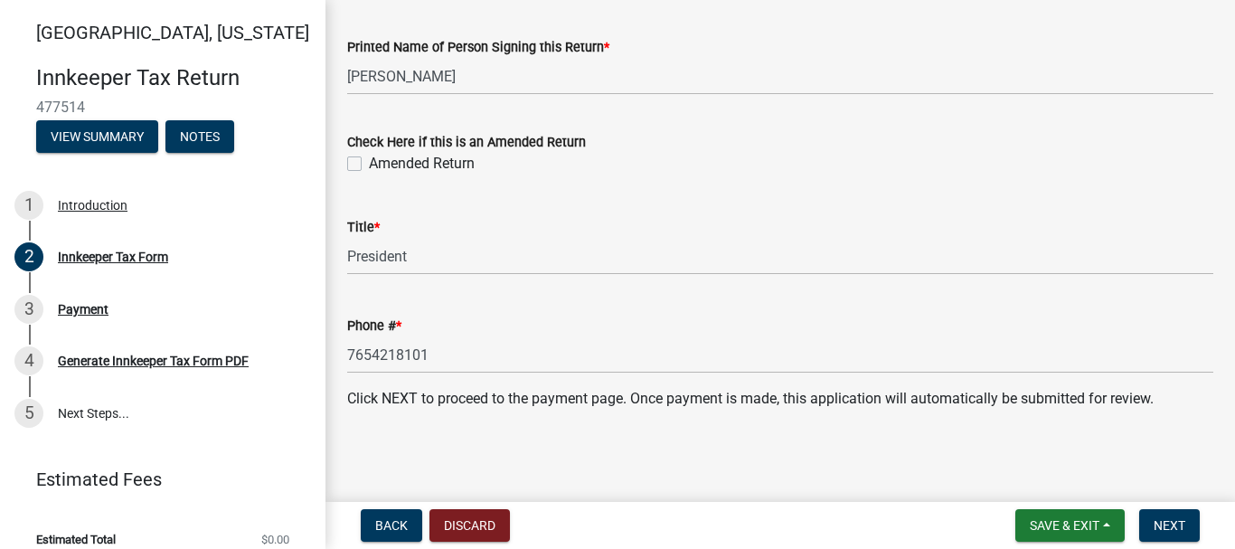
scroll to position [3213, 0]
click at [1167, 519] on span "Next" at bounding box center [1170, 525] width 32 height 14
click at [1166, 529] on span "Next" at bounding box center [1170, 525] width 32 height 14
click at [369, 160] on label "Amended Return" at bounding box center [422, 164] width 106 height 22
click at [369, 160] on input "Amended Return" at bounding box center [375, 159] width 12 height 12
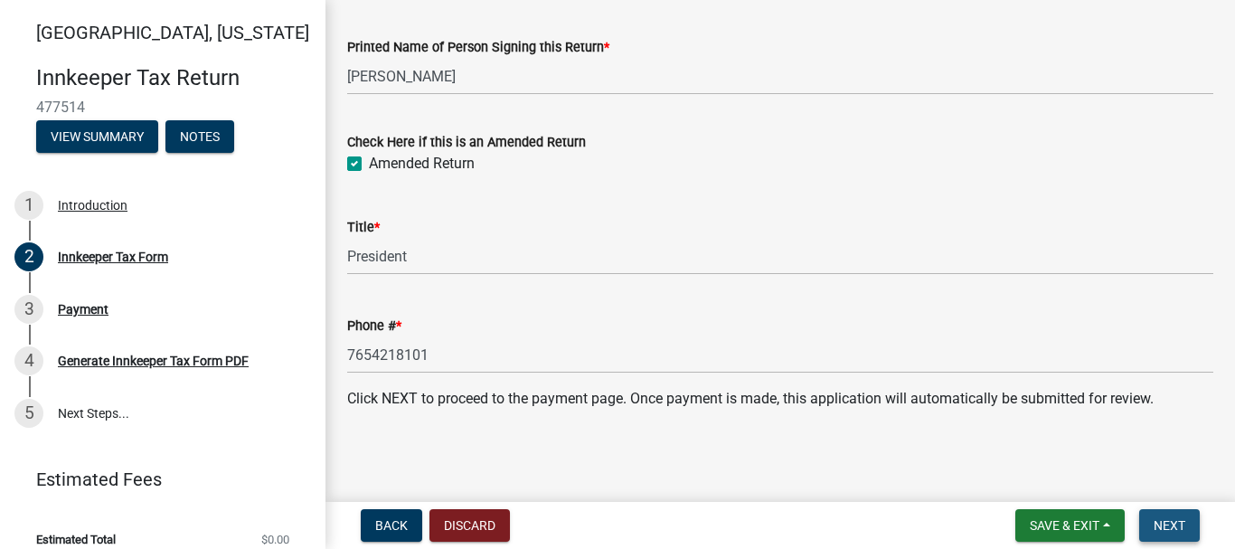
drag, startPoint x: 1170, startPoint y: 520, endPoint x: 1050, endPoint y: 455, distance: 136.7
click at [1169, 520] on span "Next" at bounding box center [1170, 525] width 32 height 14
click at [369, 164] on label "Amended Return" at bounding box center [422, 164] width 106 height 22
click at [369, 164] on input "Amended Return" at bounding box center [375, 159] width 12 height 12
checkbox input "false"
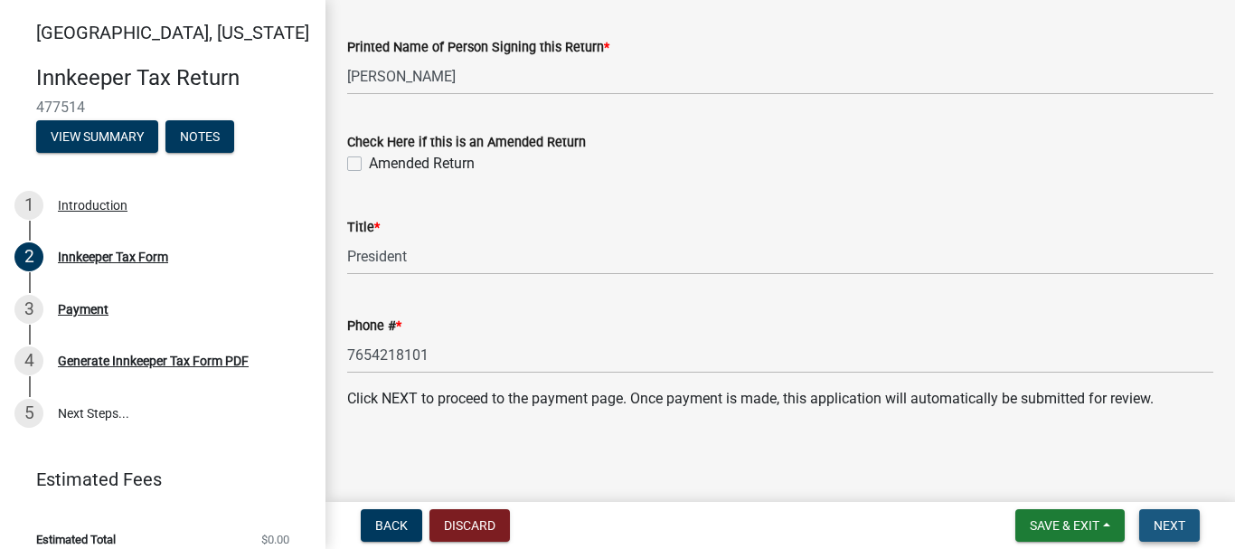
click at [1170, 523] on span "Next" at bounding box center [1170, 525] width 32 height 14
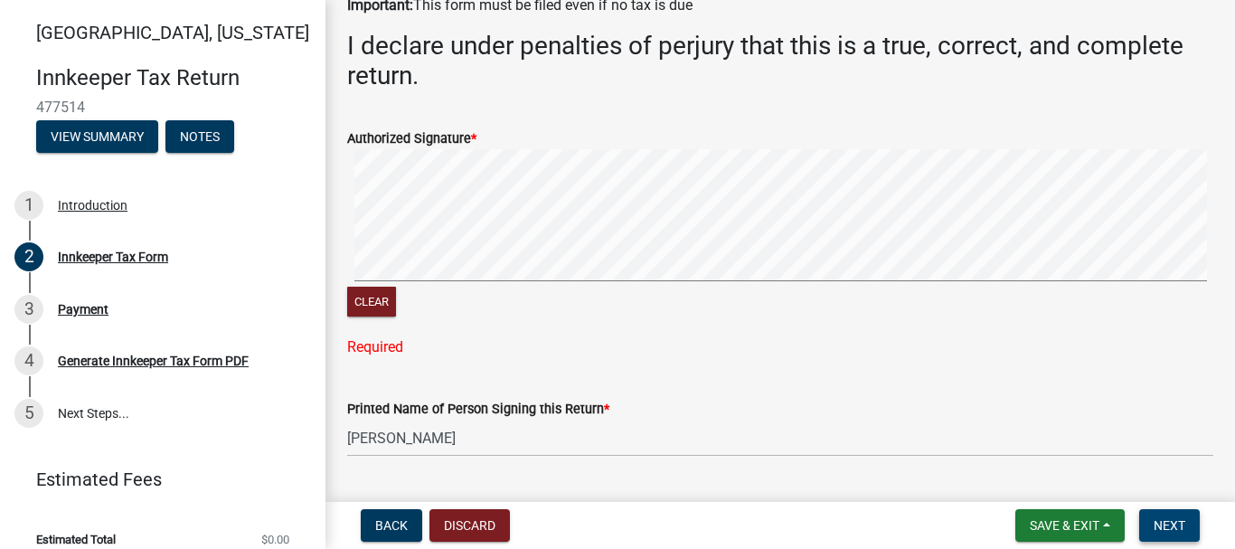
scroll to position [2761, 0]
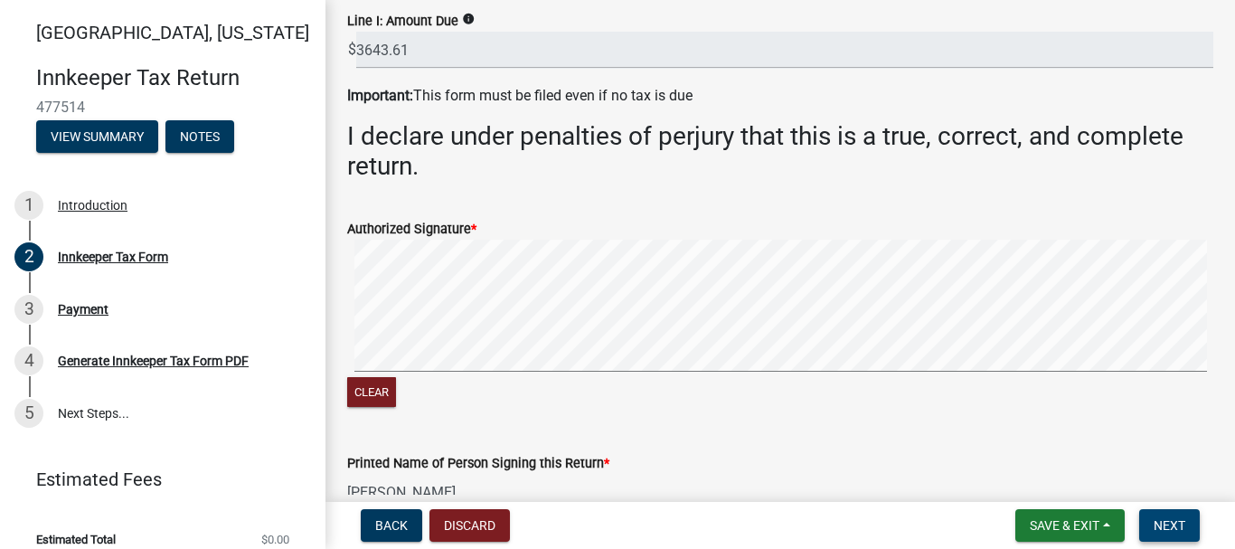
click at [356, 373] on signature-pad at bounding box center [780, 308] width 866 height 137
click at [431, 404] on div "Clear" at bounding box center [780, 326] width 866 height 172
click at [481, 387] on div "Clear" at bounding box center [780, 326] width 866 height 172
click at [483, 395] on div "Clear" at bounding box center [780, 326] width 866 height 172
click at [502, 377] on div "Clear" at bounding box center [780, 326] width 866 height 172
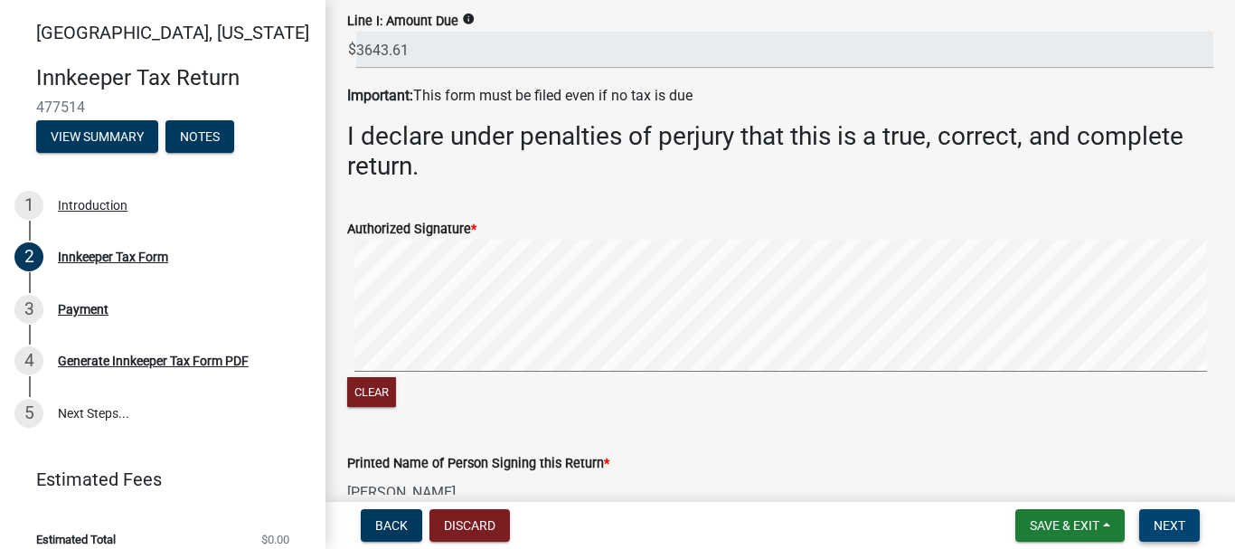
click at [513, 384] on div "Clear" at bounding box center [780, 326] width 866 height 172
click at [551, 374] on signature-pad at bounding box center [780, 308] width 866 height 137
click at [601, 382] on div "Clear" at bounding box center [780, 326] width 866 height 172
click at [618, 381] on div "Clear" at bounding box center [780, 326] width 866 height 172
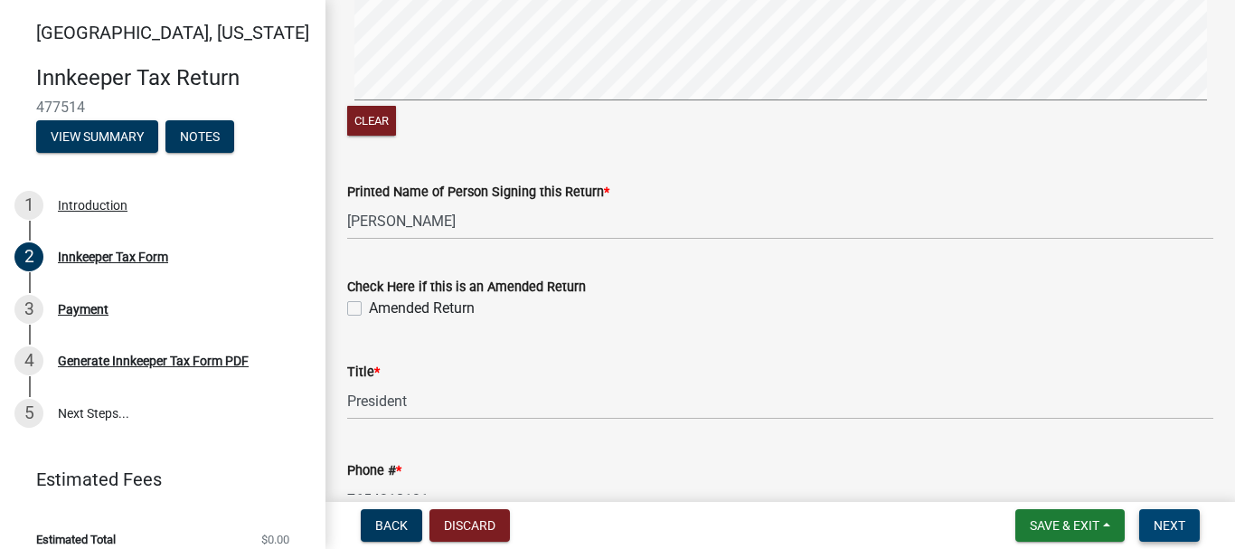
scroll to position [3177, 0]
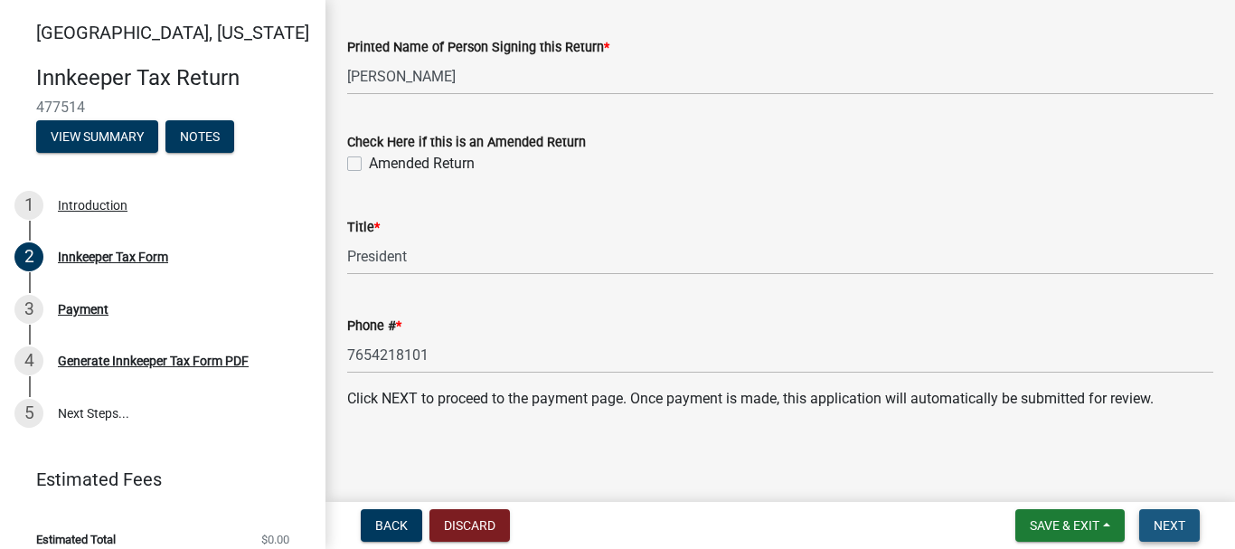
click at [1175, 524] on span "Next" at bounding box center [1170, 525] width 32 height 14
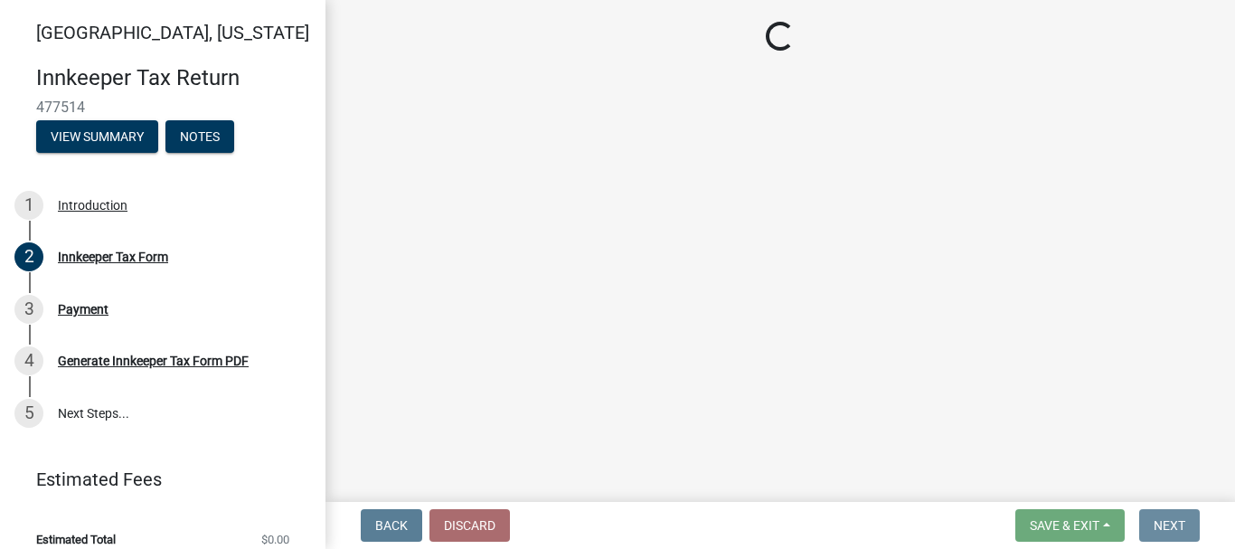
scroll to position [0, 0]
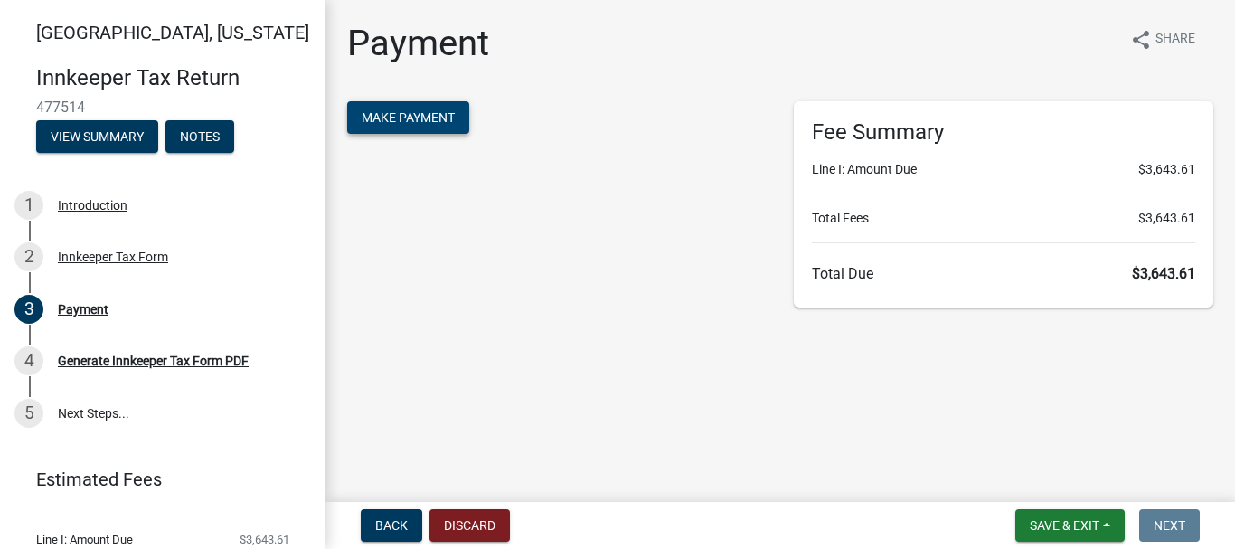
click at [391, 110] on span "Make Payment" at bounding box center [408, 117] width 93 height 14
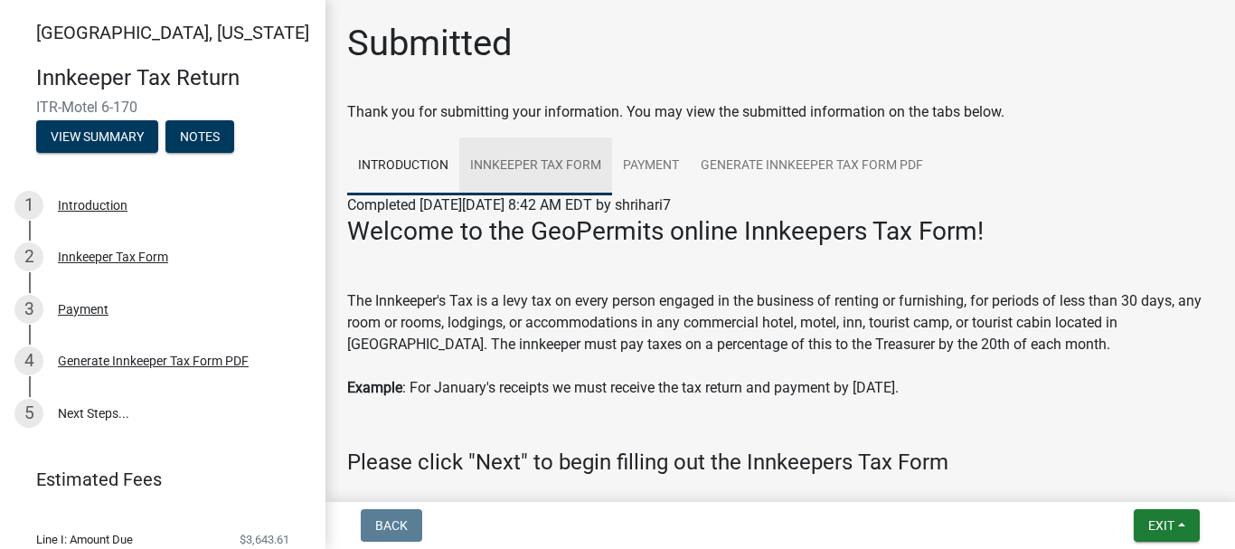
click at [528, 165] on link "Innkeeper Tax Form" at bounding box center [535, 166] width 153 height 58
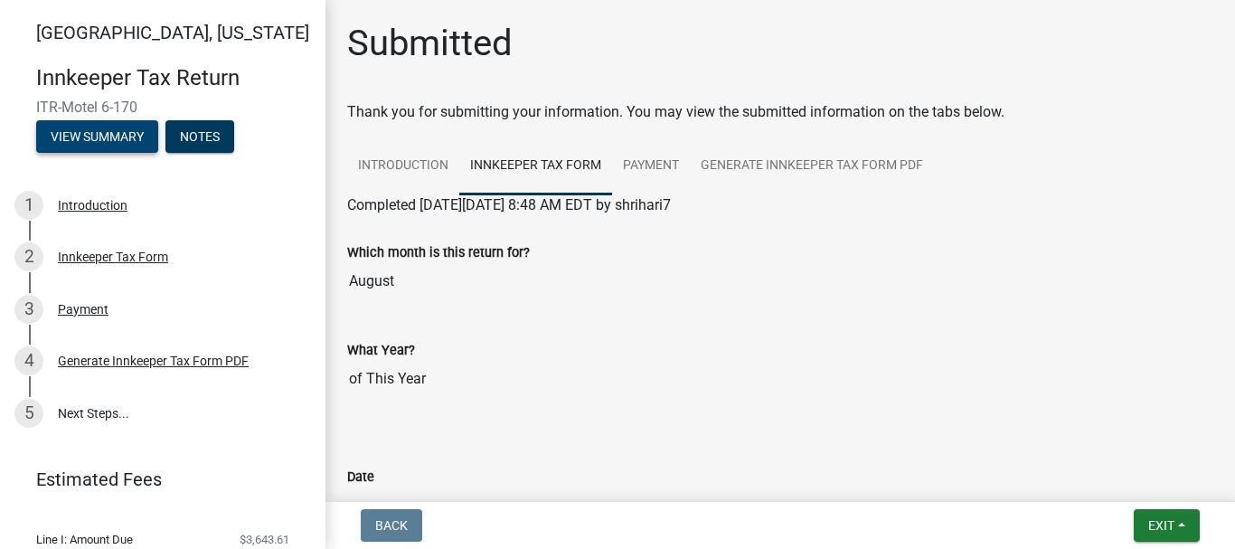
click at [106, 130] on button "View Summary" at bounding box center [97, 136] width 122 height 33
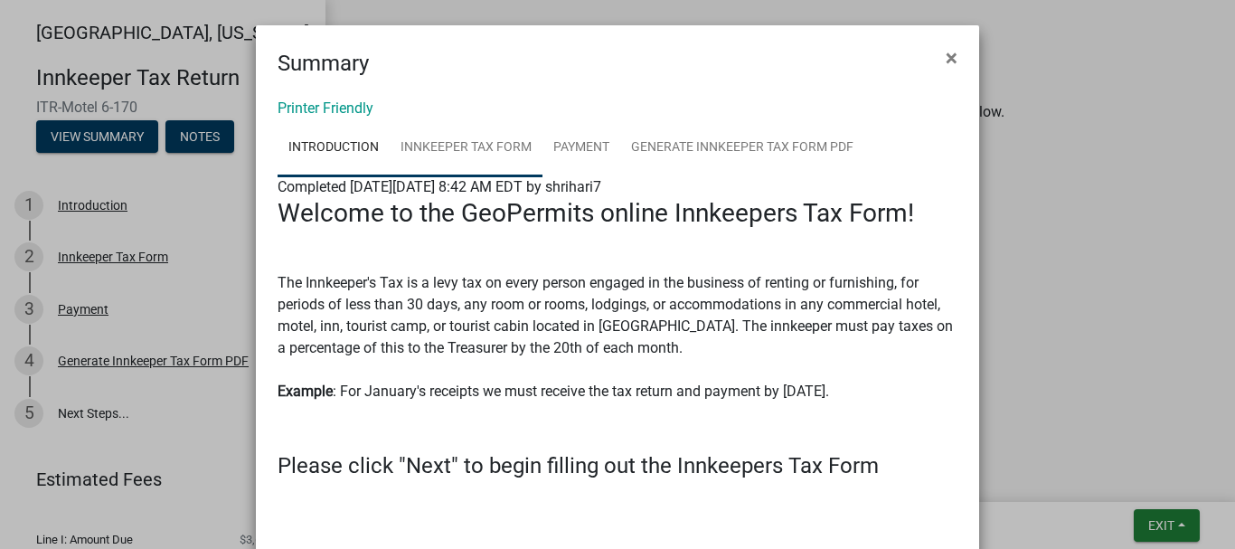
click at [439, 148] on link "Innkeeper Tax Form" at bounding box center [466, 148] width 153 height 58
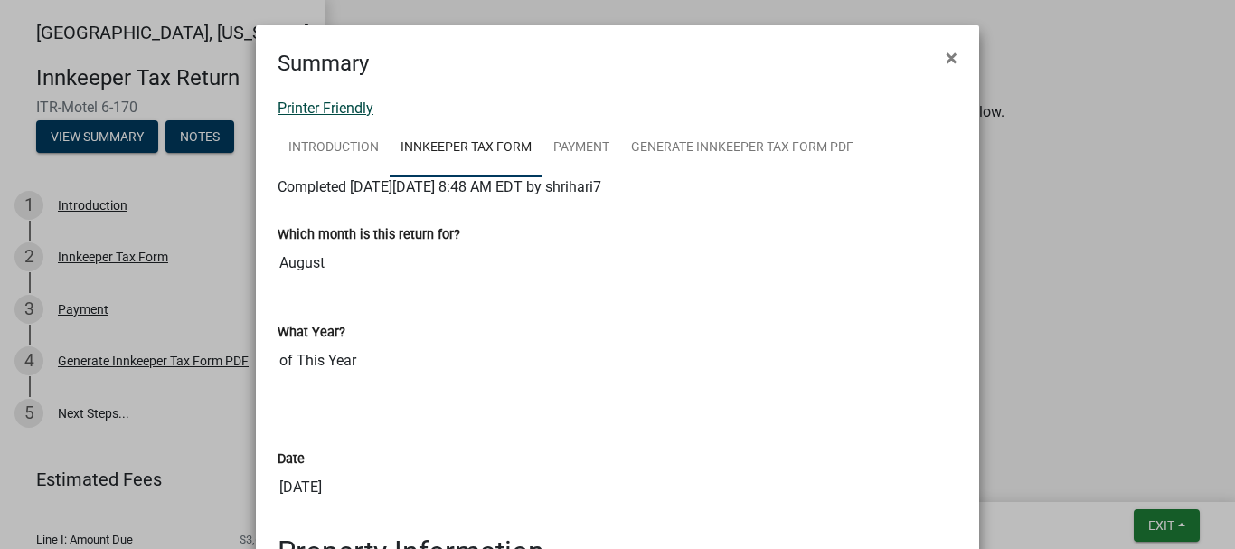
click at [314, 102] on link "Printer Friendly" at bounding box center [326, 107] width 96 height 17
click at [351, 109] on link "Printer Friendly" at bounding box center [326, 107] width 96 height 17
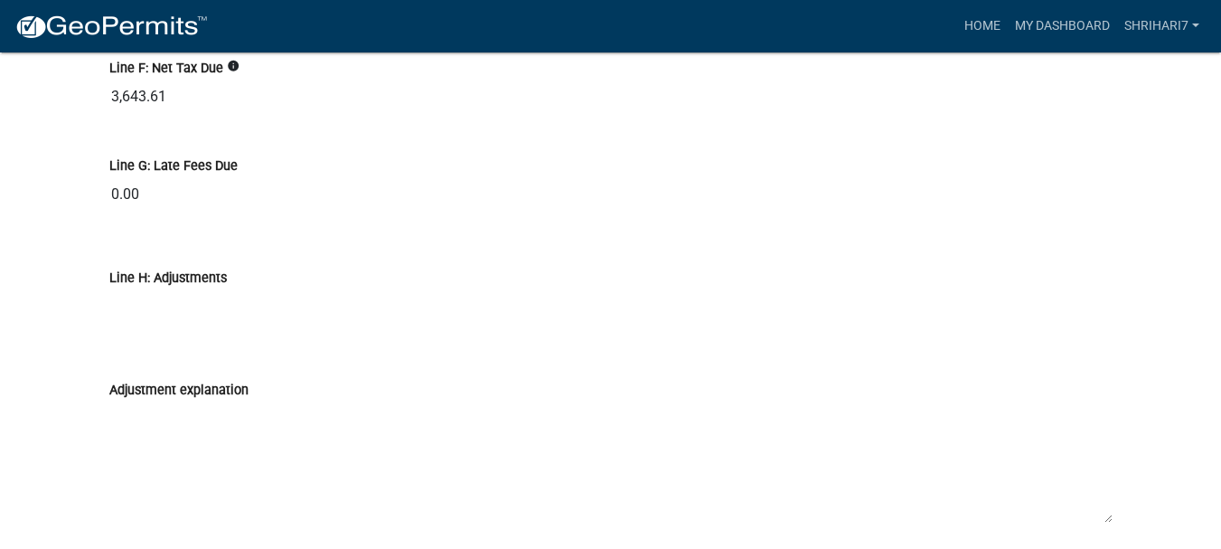
scroll to position [2712, 0]
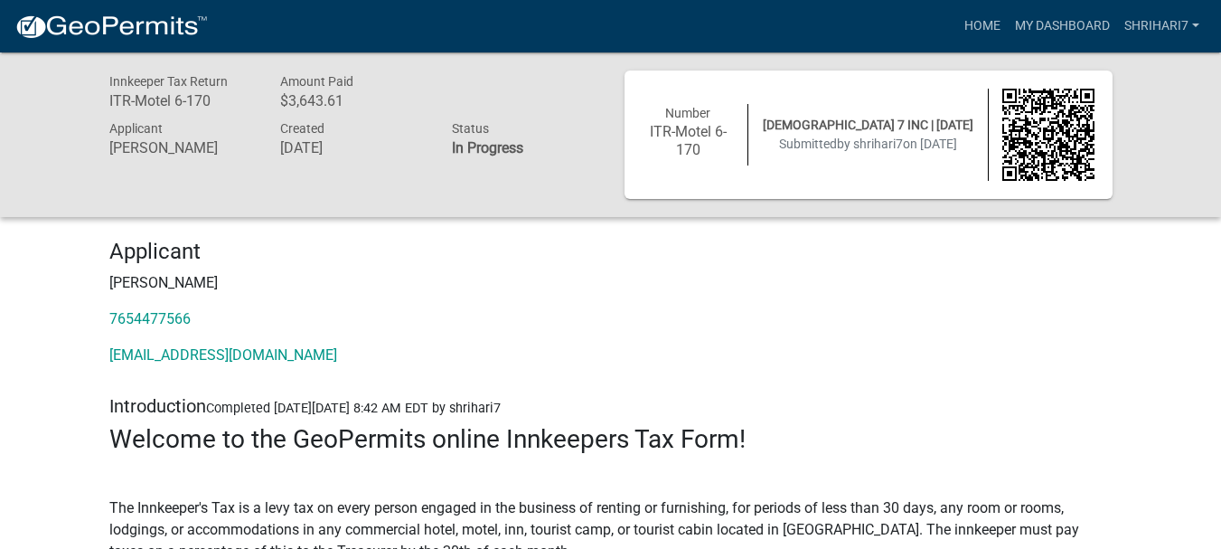
click at [844, 258] on h4 "Applicant" at bounding box center [610, 252] width 1003 height 26
